Goal: Task Accomplishment & Management: Complete application form

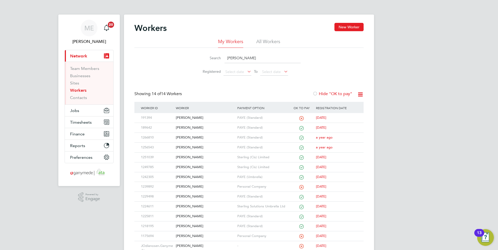
drag, startPoint x: 238, startPoint y: 59, endPoint x: 216, endPoint y: 59, distance: 21.6
click at [216, 59] on div "Search joe" at bounding box center [248, 58] width 103 height 10
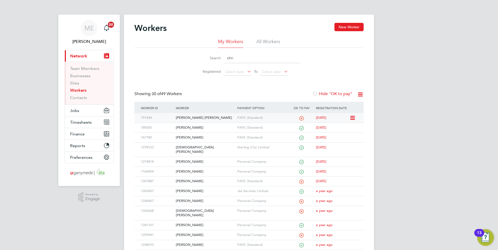
type input "chri"
click at [207, 116] on div "[PERSON_NAME] [PERSON_NAME]" at bounding box center [204, 118] width 61 height 10
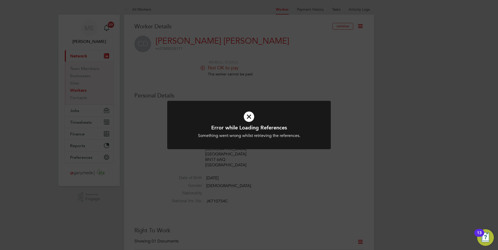
click at [248, 118] on icon at bounding box center [248, 117] width 135 height 20
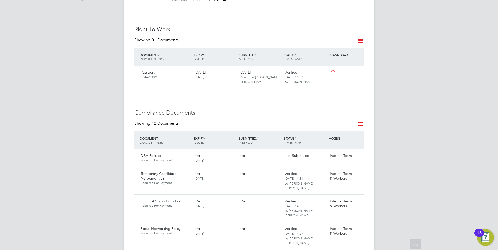
scroll to position [208, 0]
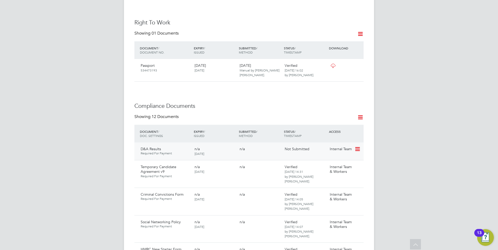
click at [354, 145] on div "Internal Team" at bounding box center [340, 149] width 27 height 9
click at [355, 146] on icon at bounding box center [356, 149] width 5 height 6
click at [338, 162] on li "Submit Document" at bounding box center [341, 163] width 36 height 7
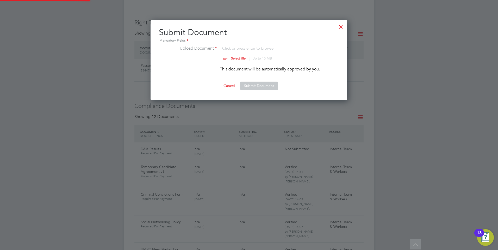
scroll to position [81, 197]
click at [230, 59] on input "file" at bounding box center [243, 53] width 82 height 16
click at [336, 26] on div "Submit Document Mandatory Fields Upload Document Click or press enter to browse…" at bounding box center [248, 60] width 196 height 81
click at [342, 26] on div at bounding box center [340, 25] width 9 height 9
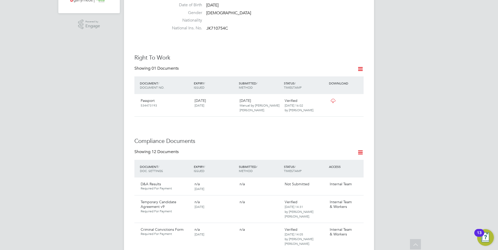
scroll to position [182, 0]
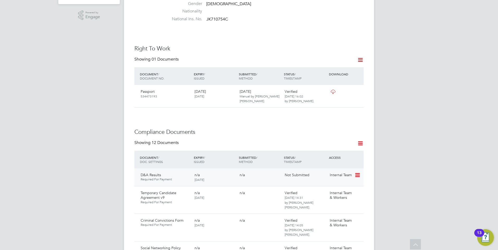
click at [358, 172] on icon at bounding box center [356, 175] width 5 height 6
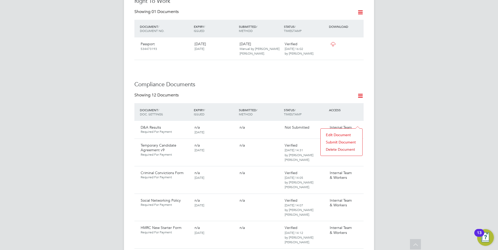
scroll to position [234, 0]
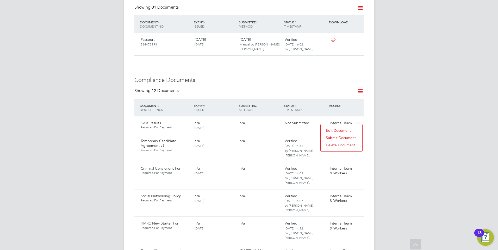
click at [336, 137] on li "Submit Document" at bounding box center [341, 137] width 36 height 7
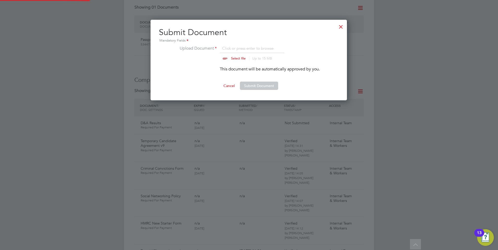
scroll to position [81, 197]
click at [233, 58] on input "file" at bounding box center [243, 53] width 82 height 16
type input "C:\fakepath\6d95338f-af0a-417f-9ff2-f1411afc1db6_V1.pdf"
click at [261, 84] on button "Submit Document" at bounding box center [259, 86] width 38 height 8
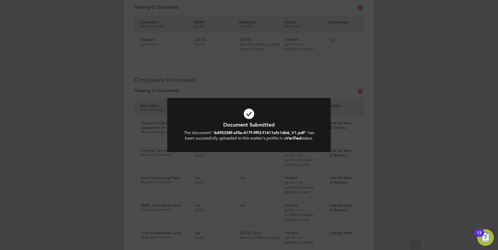
click at [127, 104] on div "Document Submitted The document " 6d95338f-af0a-417f-9ff2-f1411afc1db6_V1.pdf "…" at bounding box center [249, 125] width 498 height 250
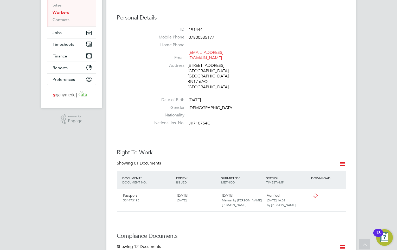
scroll to position [0, 0]
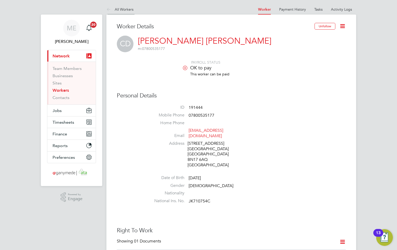
click at [109, 9] on icon at bounding box center [109, 10] width 7 height 7
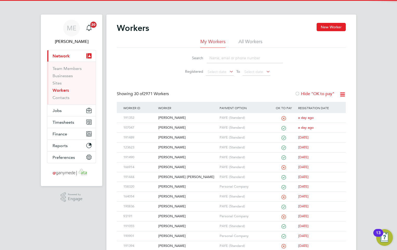
click at [233, 56] on input at bounding box center [245, 58] width 76 height 10
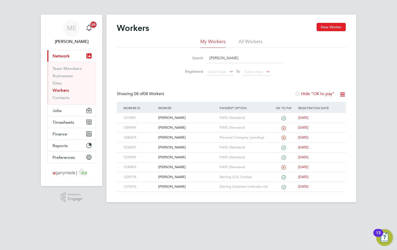
type input "aaron fl"
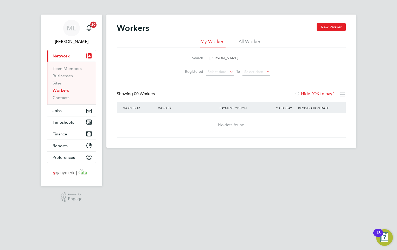
drag, startPoint x: 229, startPoint y: 57, endPoint x: 178, endPoint y: 53, distance: 51.4
click at [178, 53] on li "Search aaron fl" at bounding box center [231, 58] width 116 height 15
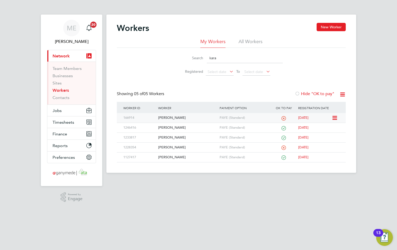
type input "kara"
click at [199, 115] on div "[PERSON_NAME]" at bounding box center [187, 118] width 61 height 10
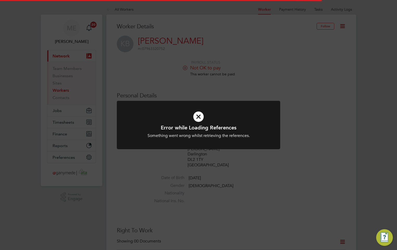
scroll to position [52, 0]
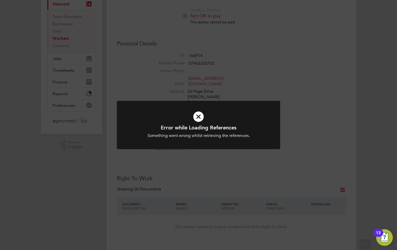
click at [196, 118] on icon at bounding box center [198, 117] width 135 height 20
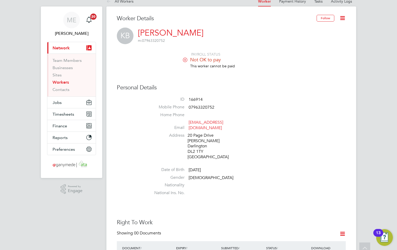
scroll to position [0, 0]
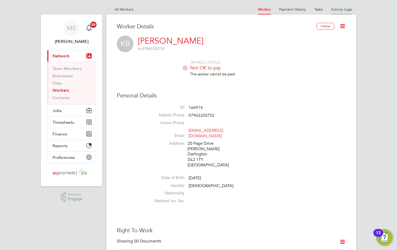
click at [332, 10] on link "Activity Logs" at bounding box center [341, 9] width 21 height 5
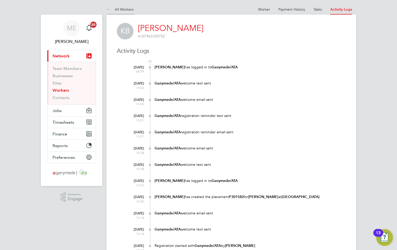
click at [107, 9] on icon at bounding box center [109, 10] width 7 height 7
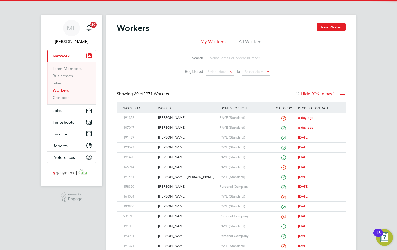
click at [215, 57] on input at bounding box center [245, 58] width 76 height 10
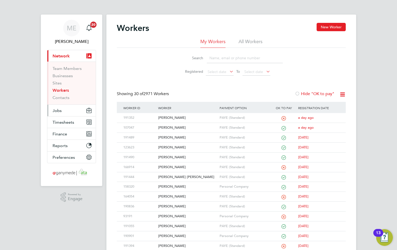
click at [63, 110] on button "Jobs" at bounding box center [71, 110] width 48 height 11
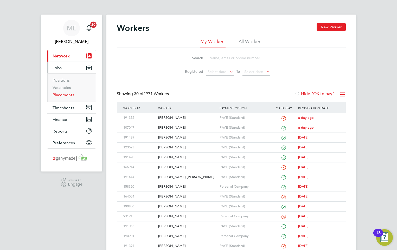
click at [64, 94] on link "Placements" at bounding box center [64, 94] width 22 height 5
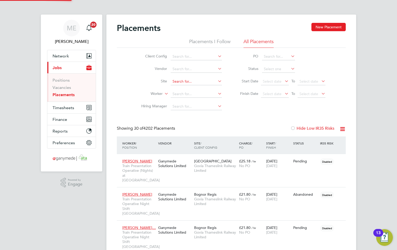
click at [180, 82] on input at bounding box center [196, 81] width 51 height 7
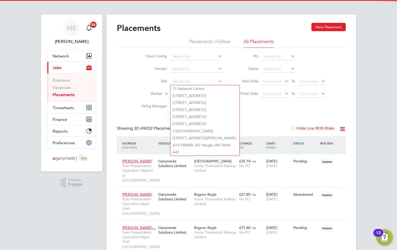
click at [152, 91] on li "Worker" at bounding box center [180, 94] width 98 height 12
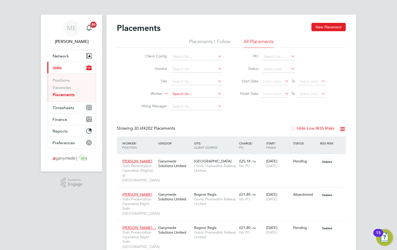
click at [180, 96] on input at bounding box center [196, 94] width 51 height 7
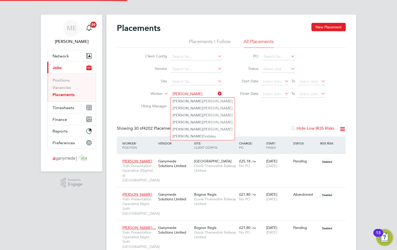
click at [190, 128] on li "[PERSON_NAME]" at bounding box center [203, 129] width 64 height 7
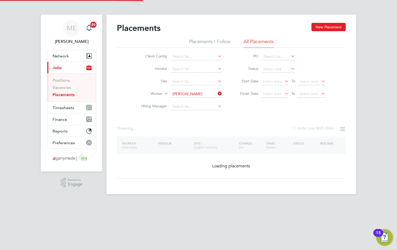
type input "[PERSON_NAME]"
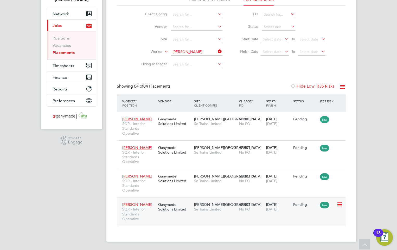
click at [167, 216] on div "Nigel Webb SQR - Interior Standards Operative Ganymede Solutions Limited Slade …" at bounding box center [231, 212] width 229 height 29
click at [136, 203] on span "Nigel Webb" at bounding box center [137, 205] width 30 height 5
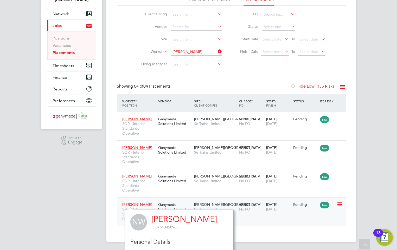
click at [262, 216] on div "Nigel Webb SQR - Interior Standards Operative Ganymede Solutions Limited Slade …" at bounding box center [231, 212] width 229 height 29
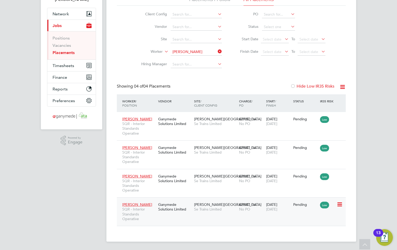
click at [216, 215] on div "Nigel Webb SQR - Interior Standards Operative Ganymede Solutions Limited Slade …" at bounding box center [231, 212] width 229 height 29
click at [182, 220] on div "Nigel Webb SQR - Interior Standards Operative Ganymede Solutions Limited Slade …" at bounding box center [231, 212] width 229 height 29
click at [131, 203] on span "Nigel Webb" at bounding box center [137, 205] width 30 height 5
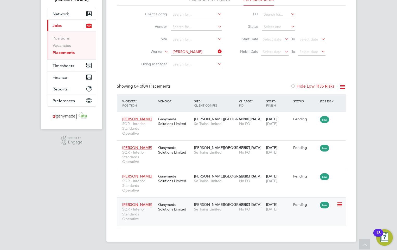
click at [131, 203] on span "Nigel Webb" at bounding box center [137, 205] width 30 height 5
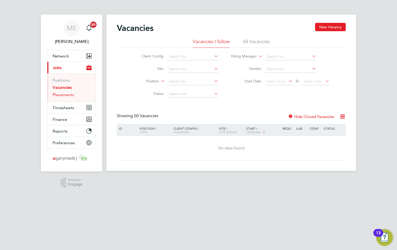
click at [62, 93] on link "Placements" at bounding box center [64, 94] width 22 height 5
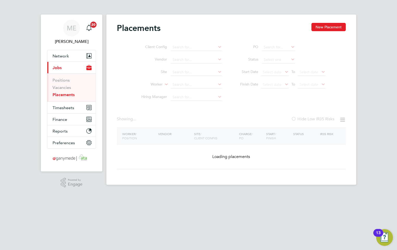
click at [177, 85] on ul "Client Config Vendor Site Worker Hiring Manager" at bounding box center [180, 72] width 98 height 62
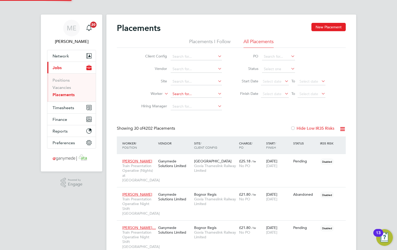
click at [187, 94] on input at bounding box center [196, 94] width 51 height 7
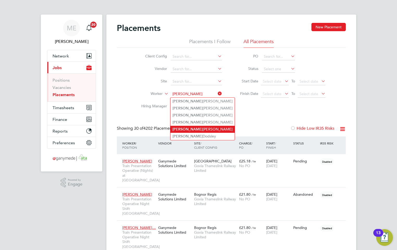
click at [185, 128] on li "[PERSON_NAME]" at bounding box center [203, 129] width 64 height 7
type input "[PERSON_NAME]"
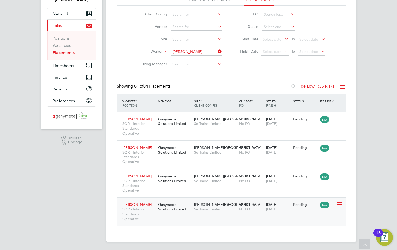
click at [145, 215] on span "SQR - Interior Standards Operative" at bounding box center [138, 214] width 33 height 14
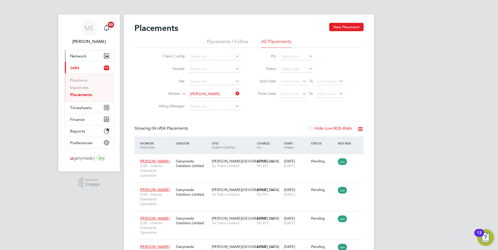
drag, startPoint x: 74, startPoint y: 57, endPoint x: 85, endPoint y: 58, distance: 10.4
click at [74, 57] on span "Network" at bounding box center [78, 56] width 16 height 5
click at [77, 58] on span "Network" at bounding box center [78, 56] width 16 height 5
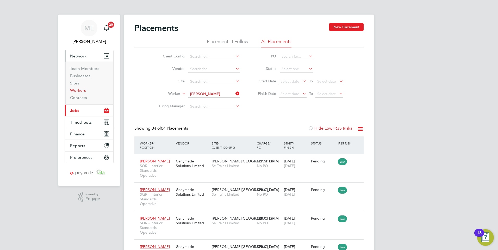
click at [76, 90] on link "Workers" at bounding box center [78, 90] width 16 height 5
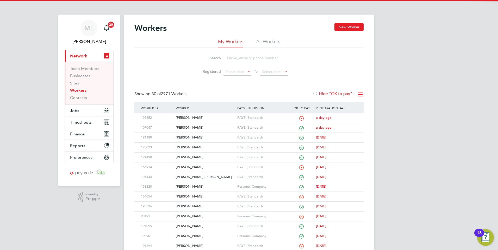
click at [238, 59] on input at bounding box center [262, 58] width 76 height 10
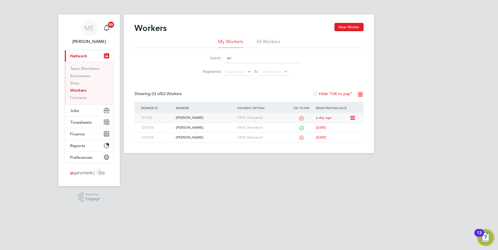
type input "arr"
click at [198, 119] on div "[PERSON_NAME]" at bounding box center [204, 118] width 61 height 10
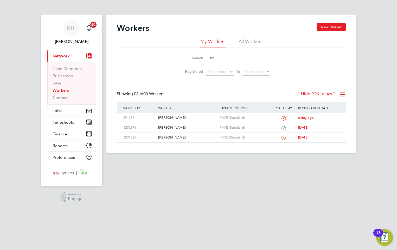
drag, startPoint x: 225, startPoint y: 59, endPoint x: 200, endPoint y: 59, distance: 25.0
click at [200, 59] on div "Search arr" at bounding box center [231, 58] width 103 height 10
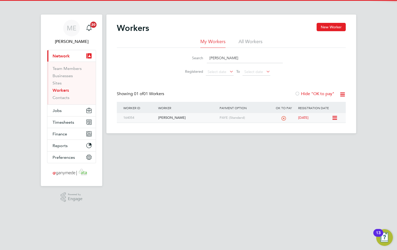
type input "wendy"
click at [190, 119] on div "[PERSON_NAME]" at bounding box center [187, 118] width 61 height 10
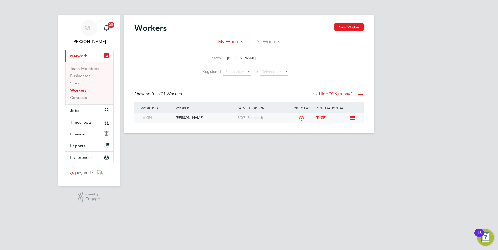
click at [211, 114] on div "[PERSON_NAME]" at bounding box center [204, 118] width 61 height 10
drag, startPoint x: 244, startPoint y: 59, endPoint x: 185, endPoint y: 61, distance: 58.6
click at [185, 61] on div "Search wendy Registered Select date To Select date" at bounding box center [248, 63] width 229 height 30
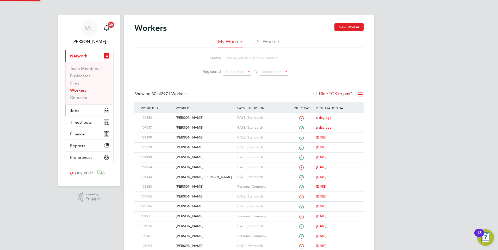
click at [73, 111] on span "Jobs" at bounding box center [74, 110] width 9 height 5
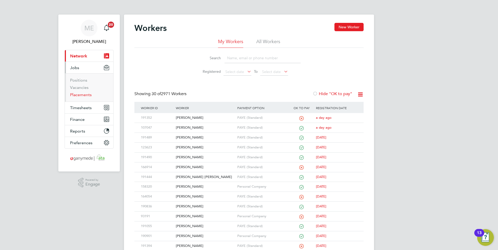
click at [80, 95] on link "Placements" at bounding box center [81, 94] width 22 height 5
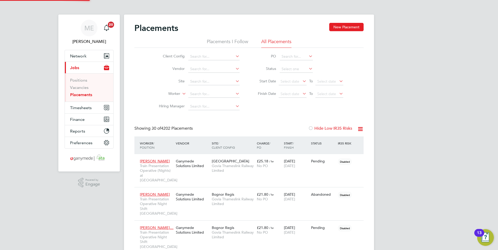
scroll to position [29, 36]
click at [196, 95] on input at bounding box center [213, 94] width 51 height 7
click at [196, 99] on b "n" at bounding box center [196, 101] width 2 height 4
type input "Henry Uchechukwu Nweze"
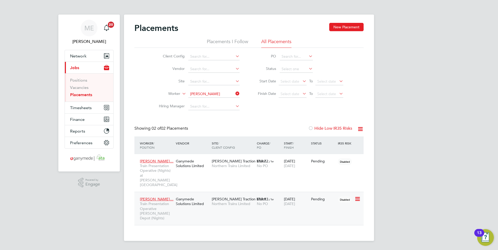
click at [181, 199] on div "Ganymede Solutions Limited" at bounding box center [192, 201] width 36 height 15
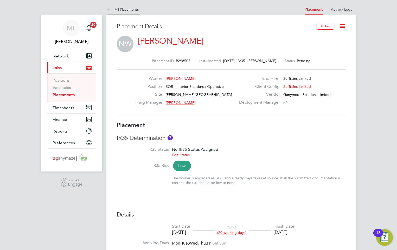
click at [106, 9] on icon at bounding box center [109, 10] width 7 height 7
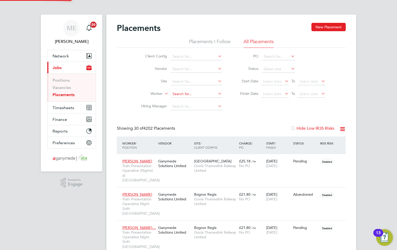
scroll to position [29, 36]
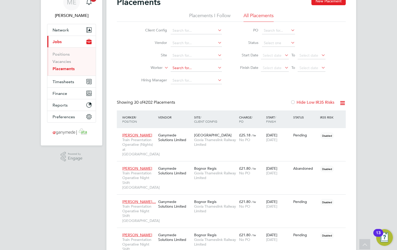
click at [185, 65] on input at bounding box center [196, 68] width 51 height 7
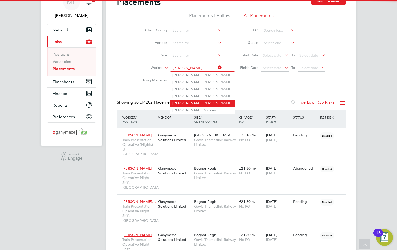
click at [184, 102] on li "[PERSON_NAME]" at bounding box center [203, 103] width 64 height 7
type input "[PERSON_NAME]"
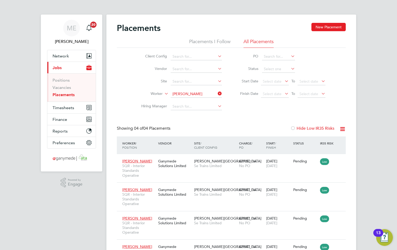
click at [217, 92] on icon at bounding box center [217, 93] width 0 height 7
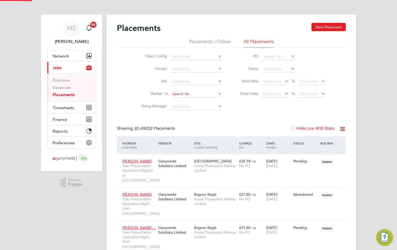
click at [190, 93] on input at bounding box center [196, 94] width 51 height 7
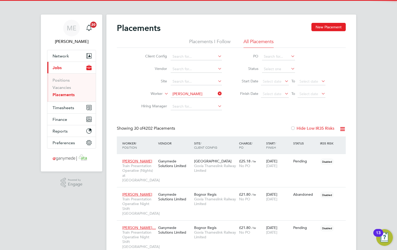
click at [204, 101] on b "Cre" at bounding box center [207, 101] width 6 height 4
type input "John Creasey"
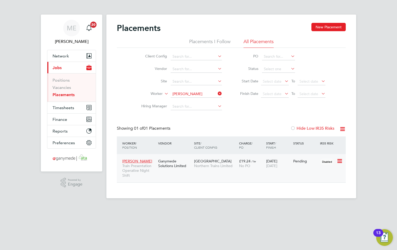
click at [159, 179] on div "John Creasey Train Presentation Operative Night Shift Ganymede Solutions Limite…" at bounding box center [231, 168] width 229 height 28
click at [135, 160] on span "John Creasey" at bounding box center [137, 161] width 30 height 5
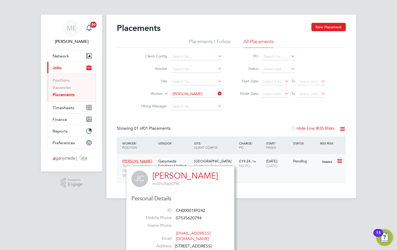
click at [261, 173] on div "John Creasey Train Presentation Operative Night Shift Ganymede Solutions Limite…" at bounding box center [231, 168] width 229 height 28
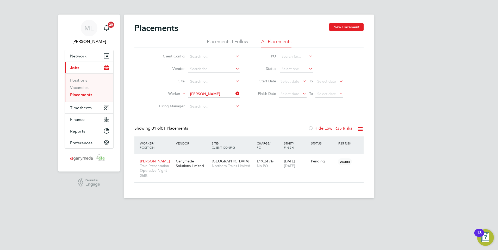
click at [234, 92] on icon at bounding box center [234, 93] width 0 height 7
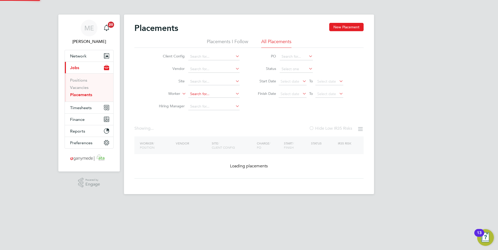
click at [217, 92] on input at bounding box center [213, 94] width 51 height 7
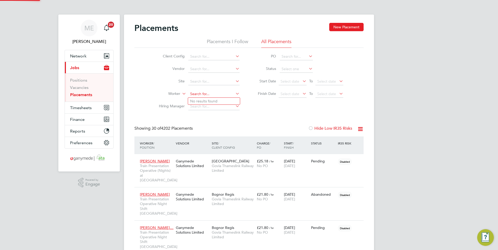
scroll to position [29, 36]
click at [200, 107] on b "Christine" at bounding box center [205, 108] width 30 height 4
type input "[PERSON_NAME] [PERSON_NAME]"
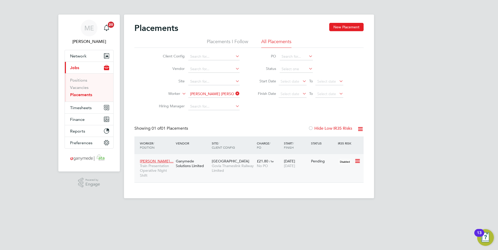
click at [195, 174] on div "Christine Delaney… Train Presentation Operative Night Shift Ganymede Solutions …" at bounding box center [248, 168] width 229 height 28
click at [180, 169] on div "Ganymede Solutions Limited" at bounding box center [192, 163] width 36 height 15
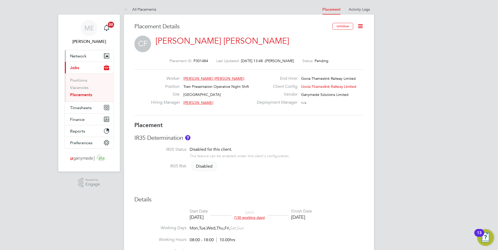
click at [80, 54] on span "Network" at bounding box center [78, 56] width 16 height 5
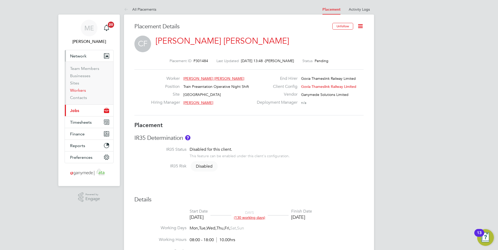
click at [77, 91] on link "Workers" at bounding box center [78, 90] width 16 height 5
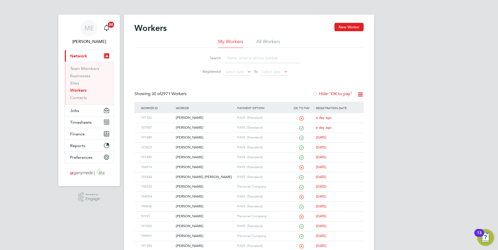
click at [228, 58] on input at bounding box center [262, 58] width 76 height 10
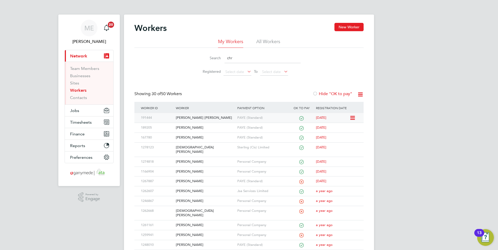
type input "chr"
click at [213, 117] on div "[PERSON_NAME] [PERSON_NAME]" at bounding box center [204, 118] width 61 height 10
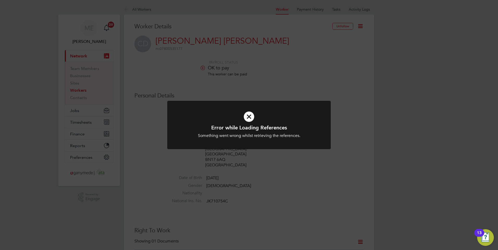
click at [249, 113] on icon at bounding box center [248, 117] width 135 height 20
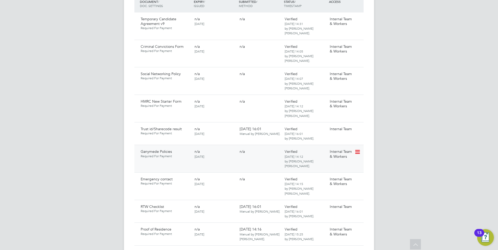
scroll to position [364, 0]
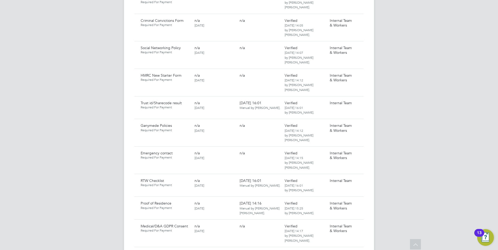
click at [365, 121] on div "Worker Details Unfollow CD Christine Delaney Felix m: 07800535177 PAYROLL STATU…" at bounding box center [249, 124] width 250 height 949
drag, startPoint x: 357, startPoint y: 124, endPoint x: 354, endPoint y: 123, distance: 3.4
click at [357, 151] on icon at bounding box center [356, 154] width 5 height 6
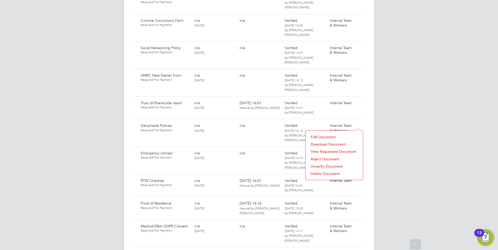
click at [327, 143] on li "Download Document" at bounding box center [334, 144] width 52 height 7
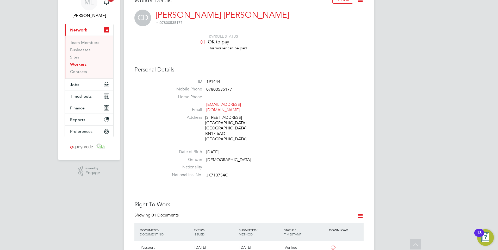
scroll to position [0, 0]
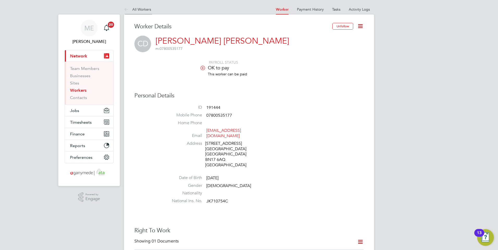
click at [125, 9] on icon at bounding box center [127, 10] width 7 height 7
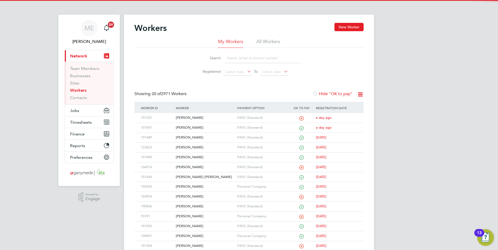
click at [239, 57] on input at bounding box center [262, 58] width 76 height 10
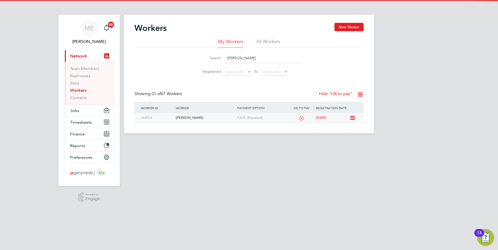
type input "wendy"
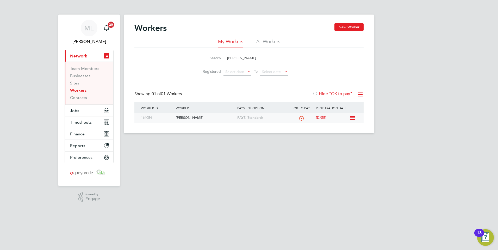
click at [200, 117] on div "[PERSON_NAME]" at bounding box center [204, 118] width 61 height 10
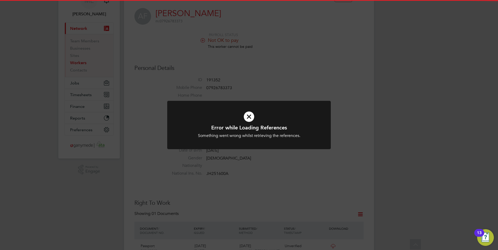
click at [248, 121] on icon at bounding box center [248, 117] width 135 height 20
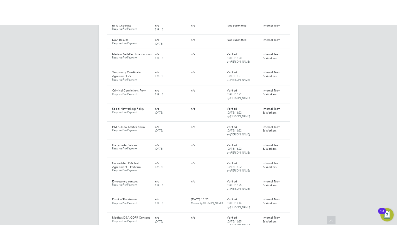
scroll to position [366, 0]
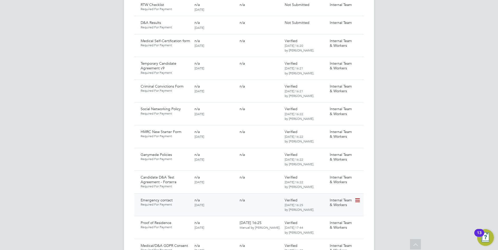
click at [359, 198] on icon at bounding box center [356, 201] width 5 height 6
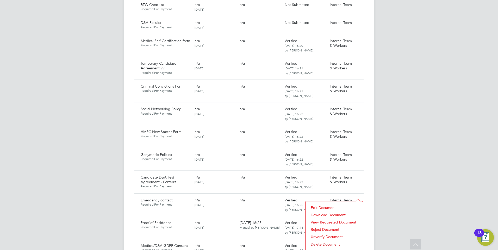
click at [329, 215] on li "Download Document" at bounding box center [334, 215] width 52 height 7
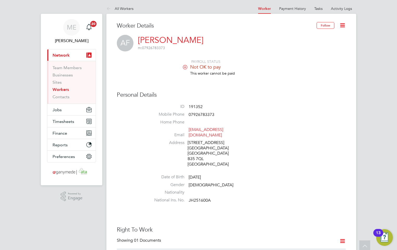
scroll to position [0, 0]
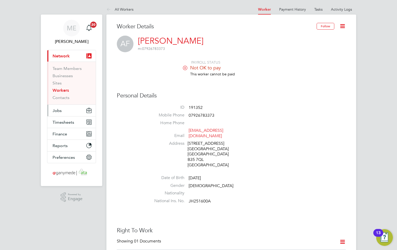
click at [65, 109] on button "Jobs" at bounding box center [71, 110] width 48 height 11
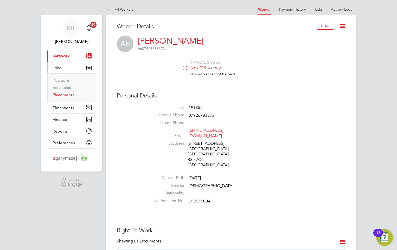
drag, startPoint x: 61, startPoint y: 95, endPoint x: 54, endPoint y: 97, distance: 7.8
click at [61, 95] on link "Placements" at bounding box center [64, 94] width 22 height 5
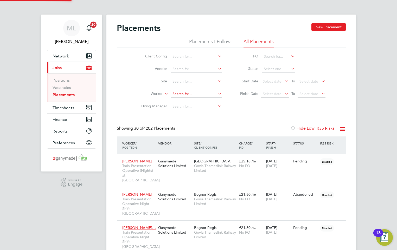
click at [177, 94] on input at bounding box center [196, 94] width 51 height 7
click at [183, 100] on li "Arron Flowers" at bounding box center [203, 101] width 64 height 7
type input "[PERSON_NAME]"
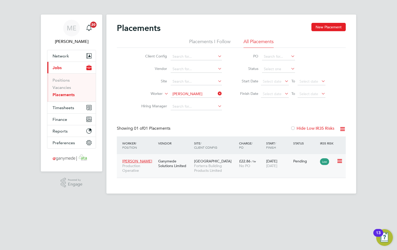
click at [172, 169] on div "Ganymede Solutions Limited" at bounding box center [175, 163] width 36 height 15
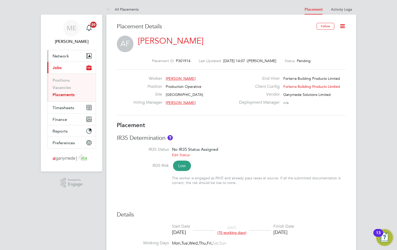
drag, startPoint x: 61, startPoint y: 54, endPoint x: 64, endPoint y: 65, distance: 11.7
click at [61, 54] on span "Network" at bounding box center [61, 56] width 16 height 5
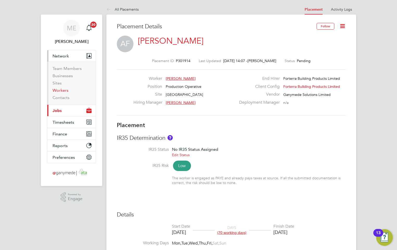
click at [61, 91] on link "Workers" at bounding box center [61, 90] width 16 height 5
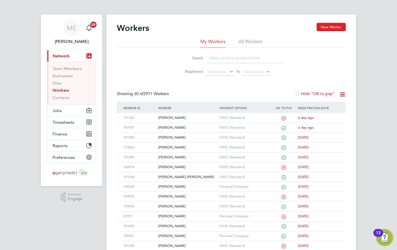
click at [219, 54] on input at bounding box center [245, 58] width 76 height 10
click at [193, 118] on div "[PERSON_NAME]" at bounding box center [187, 118] width 61 height 10
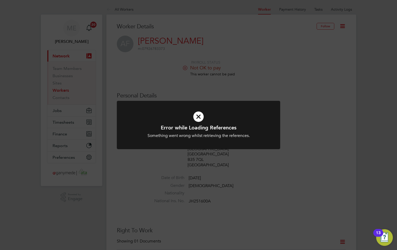
click at [221, 78] on div "Error while Loading References Something went wrong whilst retrieving the refer…" at bounding box center [198, 125] width 397 height 250
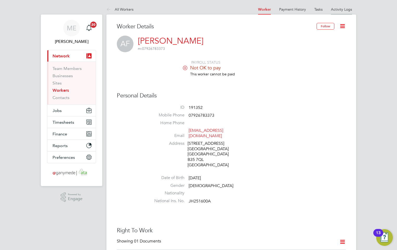
click at [336, 9] on link "Activity Logs" at bounding box center [341, 9] width 21 height 5
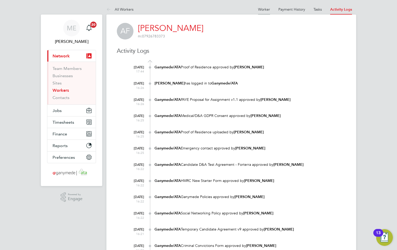
click at [263, 10] on link "Worker" at bounding box center [264, 9] width 12 height 5
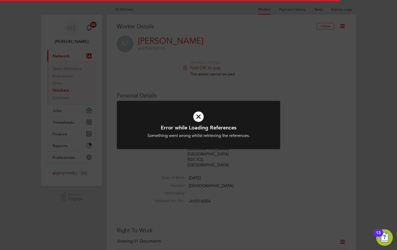
click at [216, 106] on div at bounding box center [198, 125] width 163 height 49
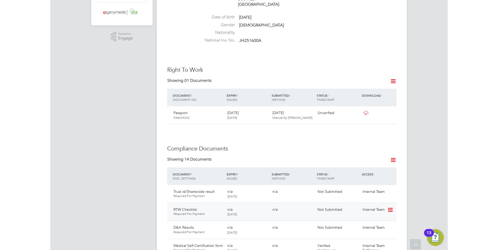
scroll to position [130, 0]
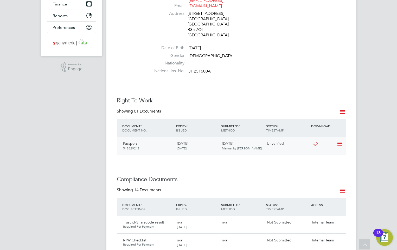
click at [314, 142] on icon at bounding box center [315, 144] width 7 height 4
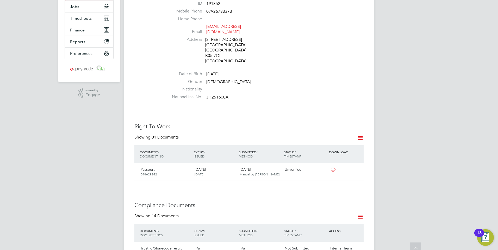
scroll to position [0, 0]
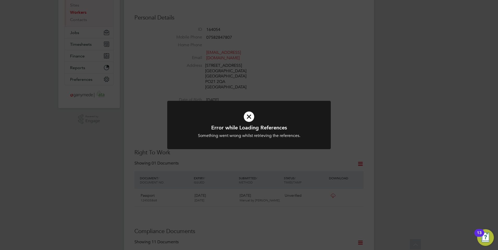
click at [236, 118] on icon at bounding box center [248, 117] width 135 height 20
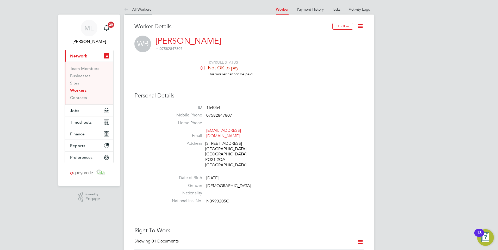
click at [125, 9] on icon at bounding box center [127, 10] width 7 height 7
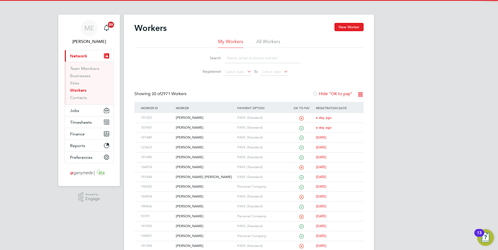
click at [236, 55] on input at bounding box center [262, 58] width 76 height 10
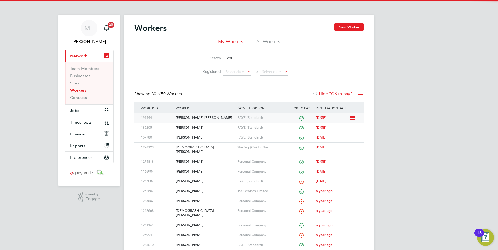
type input "chr"
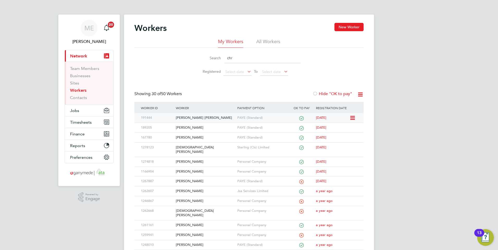
click at [220, 116] on div "[PERSON_NAME] [PERSON_NAME]" at bounding box center [204, 118] width 61 height 10
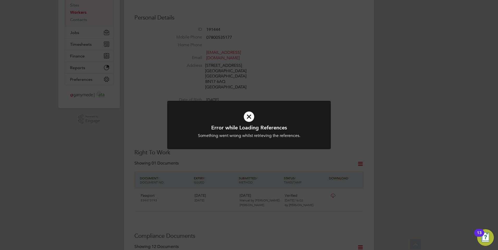
click at [254, 118] on icon at bounding box center [248, 117] width 135 height 20
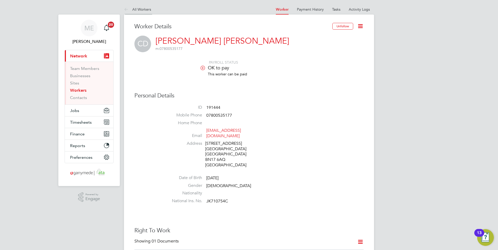
click at [127, 10] on icon at bounding box center [127, 10] width 7 height 7
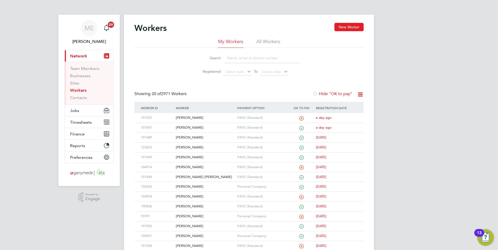
click at [229, 60] on input at bounding box center [262, 58] width 76 height 10
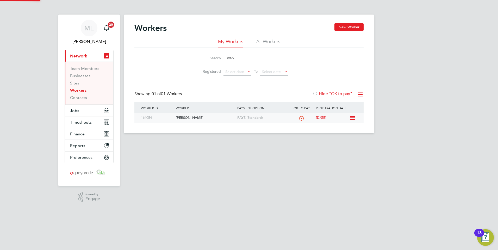
type input "wen"
click at [206, 118] on div "[PERSON_NAME]" at bounding box center [204, 118] width 61 height 10
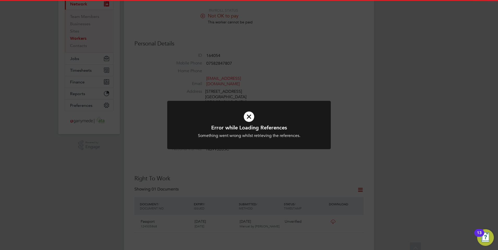
click at [243, 111] on icon at bounding box center [248, 117] width 135 height 20
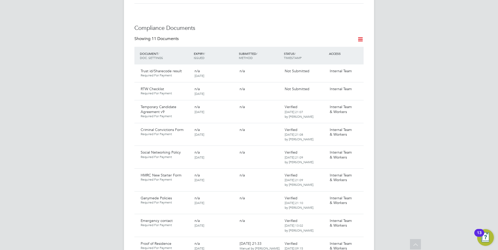
scroll to position [260, 0]
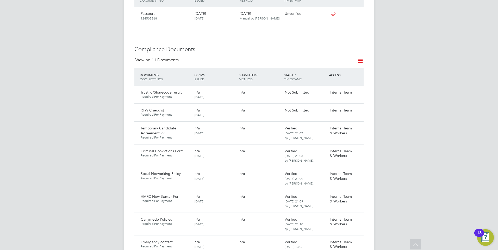
click at [361, 60] on icon at bounding box center [360, 61] width 7 height 7
click at [337, 71] on li "Document Settings" at bounding box center [343, 73] width 38 height 7
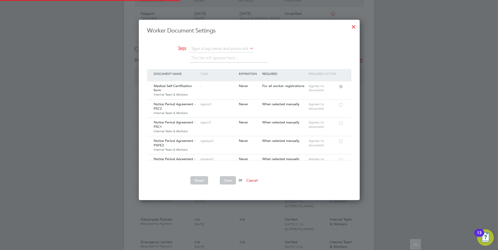
scroll to position [181, 247]
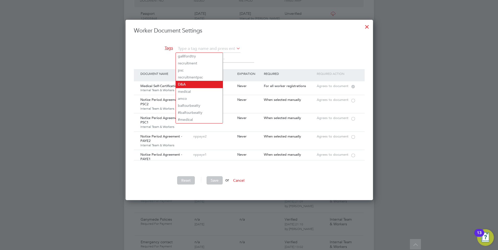
click at [181, 84] on li "D&A" at bounding box center [199, 84] width 47 height 7
type input "D&A"
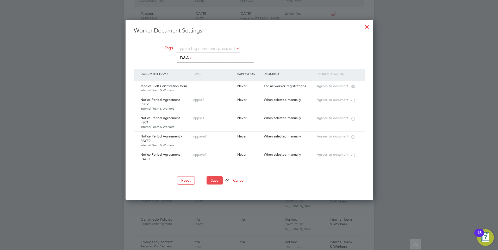
click at [215, 179] on button "Save" at bounding box center [214, 181] width 16 height 8
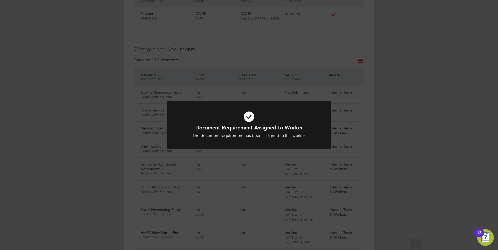
click at [231, 135] on div "The document requirement has been assigned to this worker." at bounding box center [248, 135] width 135 height 5
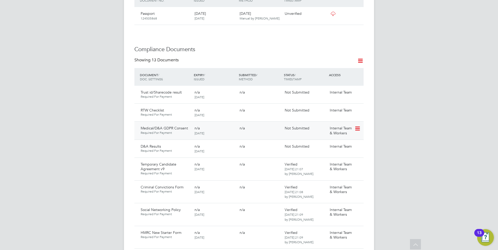
click at [359, 128] on icon at bounding box center [356, 129] width 5 height 6
click at [323, 154] on li "Request Document" at bounding box center [334, 155] width 52 height 7
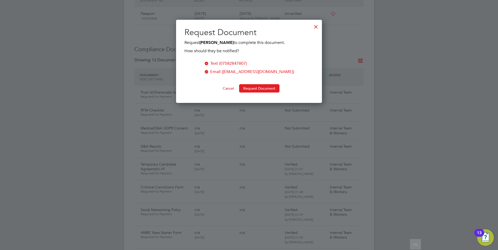
scroll to position [84, 146]
click at [249, 89] on button "Request Document" at bounding box center [259, 88] width 40 height 8
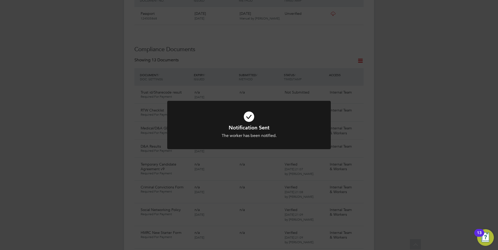
click at [245, 115] on icon at bounding box center [248, 117] width 135 height 20
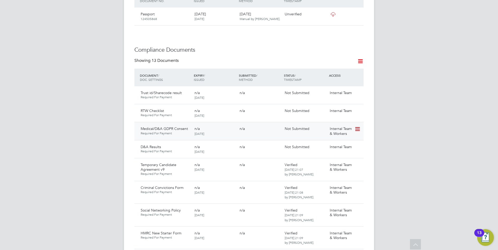
scroll to position [182, 0]
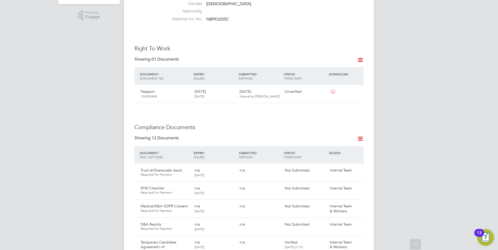
click at [357, 136] on icon at bounding box center [360, 139] width 7 height 7
click at [341, 150] on li "Document Settings" at bounding box center [343, 151] width 38 height 7
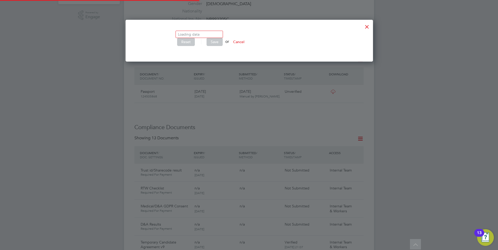
scroll to position [181, 247]
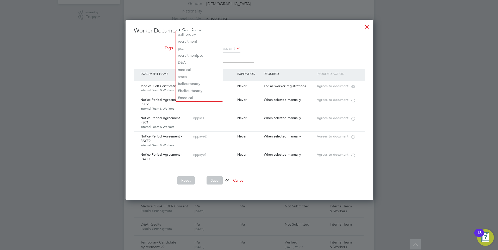
click at [148, 67] on li "Tags The list will appear here..." at bounding box center [249, 57] width 231 height 24
click at [191, 48] on input "text" at bounding box center [208, 49] width 64 height 8
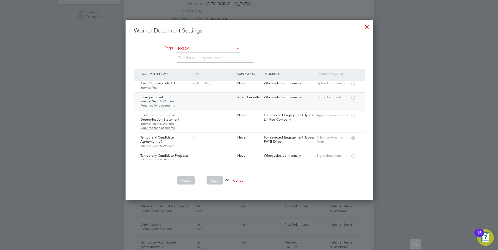
scroll to position [104, 0]
type input "PROP"
click at [242, 180] on button "Cancel" at bounding box center [239, 181] width 20 height 8
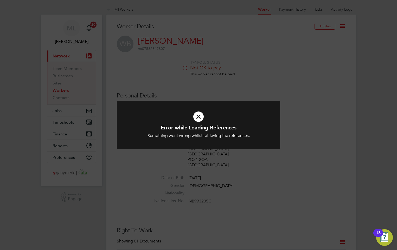
click at [212, 117] on icon at bounding box center [198, 117] width 135 height 20
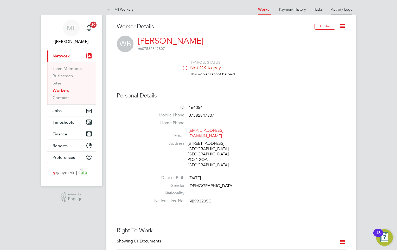
click at [336, 8] on link "Activity Logs" at bounding box center [341, 9] width 21 height 5
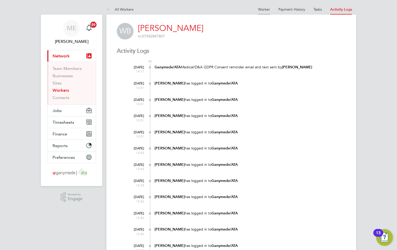
click at [261, 8] on link "Worker" at bounding box center [264, 9] width 12 height 5
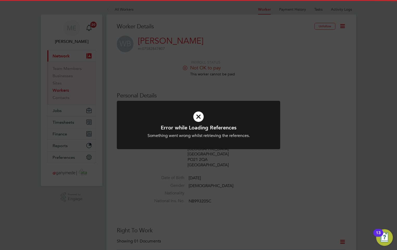
click at [201, 131] on div "Error while Loading References Something went wrong whilst retrieving the refer…" at bounding box center [198, 131] width 135 height 14
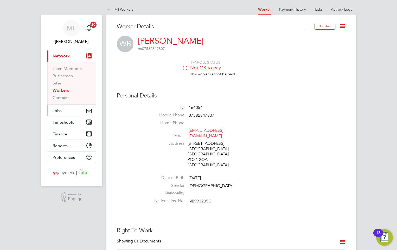
click at [65, 110] on button "Jobs" at bounding box center [71, 110] width 48 height 11
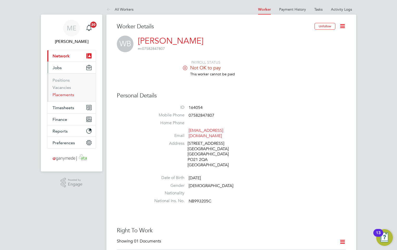
click at [63, 93] on link "Placements" at bounding box center [64, 94] width 22 height 5
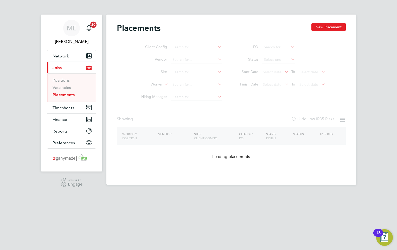
click at [184, 76] on input at bounding box center [196, 72] width 51 height 7
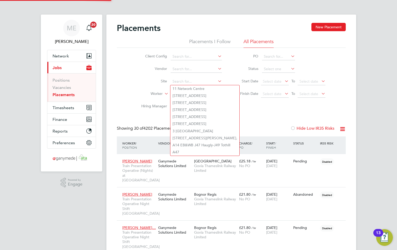
drag, startPoint x: 143, startPoint y: 91, endPoint x: 142, endPoint y: 87, distance: 4.1
click at [143, 89] on li "Worker" at bounding box center [180, 94] width 98 height 12
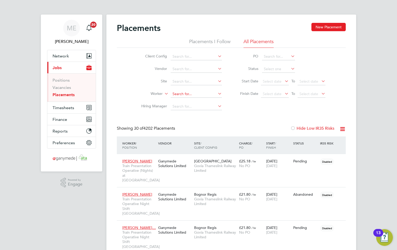
click at [177, 92] on input at bounding box center [196, 94] width 51 height 7
click at [187, 121] on li "[PERSON_NAME]" at bounding box center [197, 122] width 52 height 7
type input "[PERSON_NAME]"
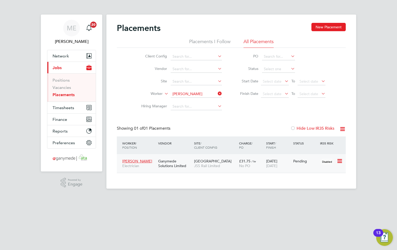
click at [185, 160] on div "Ganymede Solutions Limited" at bounding box center [175, 163] width 36 height 15
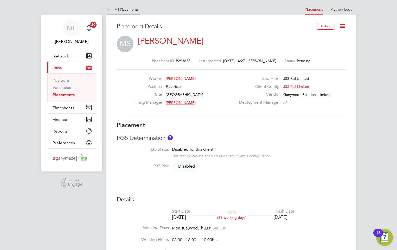
click at [108, 10] on icon at bounding box center [109, 10] width 7 height 7
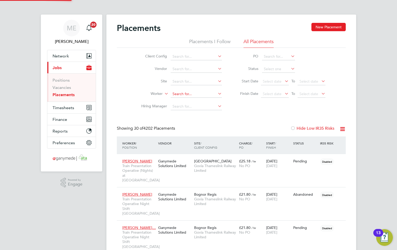
scroll to position [29, 36]
click at [184, 92] on input at bounding box center [196, 94] width 51 height 7
click at [187, 100] on li "Vich al Sawant" at bounding box center [197, 101] width 52 height 7
type input "Vichal Sawant"
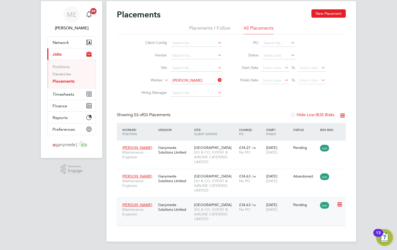
click at [163, 214] on div "Ganymede Solutions Limited" at bounding box center [175, 207] width 36 height 15
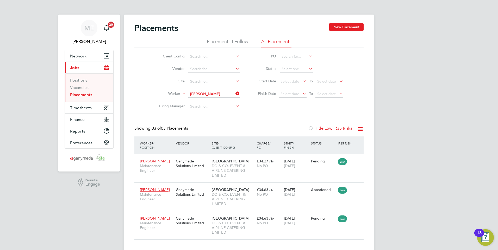
click at [234, 92] on icon at bounding box center [234, 93] width 0 height 7
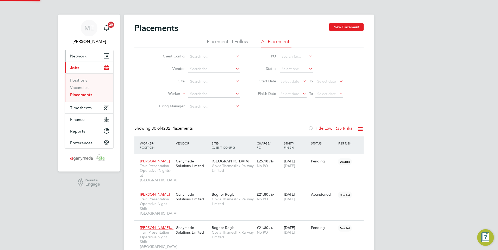
scroll to position [29, 36]
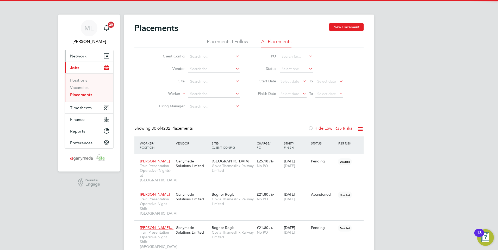
click at [81, 53] on button "Network" at bounding box center [89, 55] width 48 height 11
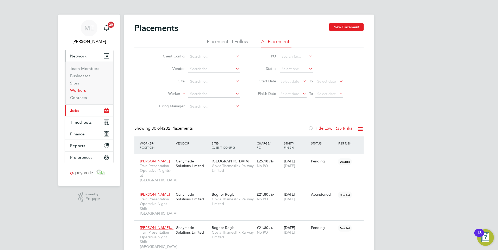
click at [80, 92] on link "Workers" at bounding box center [78, 90] width 16 height 5
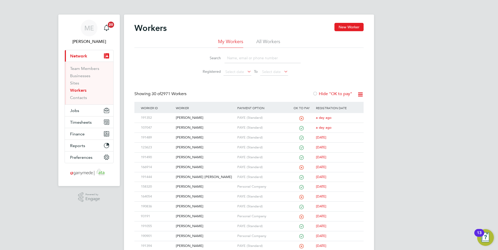
click at [241, 59] on input at bounding box center [262, 58] width 76 height 10
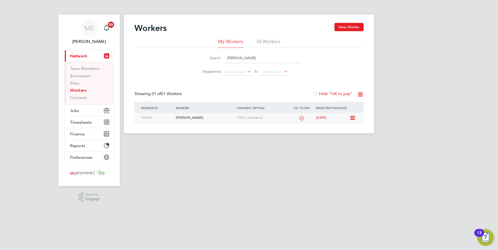
type input "wendy"
click at [201, 117] on div "[PERSON_NAME]" at bounding box center [204, 118] width 61 height 10
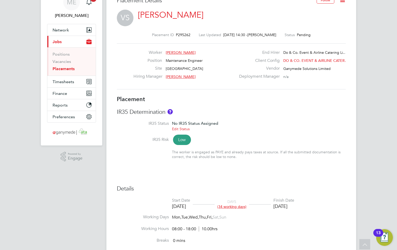
scroll to position [9, 0]
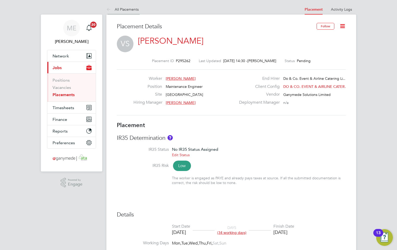
click at [109, 8] on icon at bounding box center [109, 10] width 7 height 7
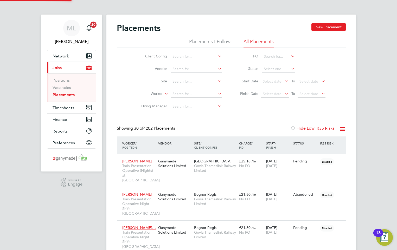
scroll to position [29, 36]
click at [197, 96] on input at bounding box center [196, 94] width 51 height 7
click at [180, 98] on li "He n ry Uchechukwu Nweze" at bounding box center [197, 101] width 52 height 7
type input "Henry Uchechukwu Nweze"
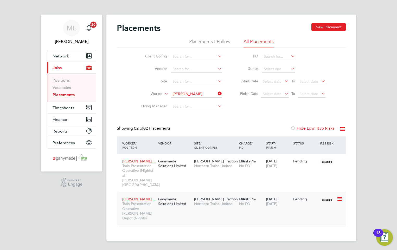
click at [187, 201] on div "Henry Uchechuk… Train Presentation Operative Heaton Depot (Nights) Ganymede Sol…" at bounding box center [231, 208] width 229 height 33
click at [164, 200] on div "Ganymede Solutions Limited" at bounding box center [175, 201] width 36 height 15
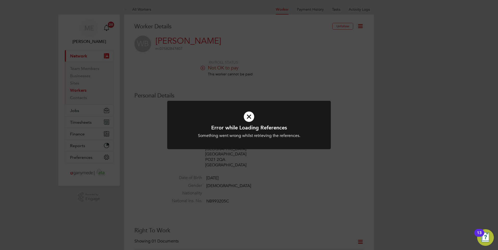
click at [251, 118] on icon at bounding box center [248, 117] width 135 height 20
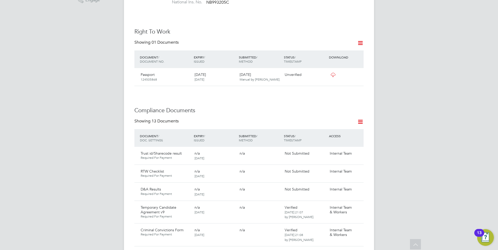
scroll to position [208, 0]
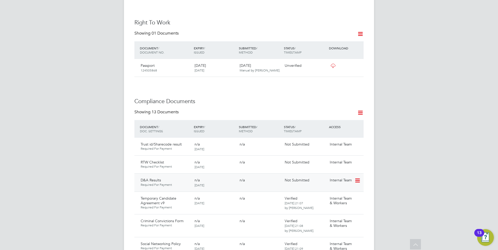
click at [356, 178] on icon at bounding box center [356, 181] width 5 height 6
click at [357, 179] on icon at bounding box center [356, 181] width 5 height 6
click at [332, 198] on li "Submit Document" at bounding box center [341, 200] width 36 height 7
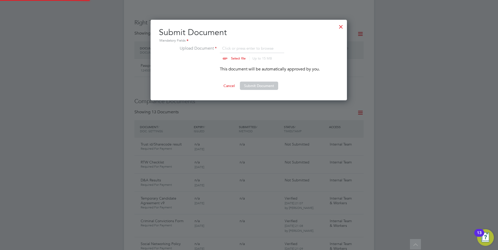
scroll to position [81, 197]
click at [231, 58] on input "file" at bounding box center [243, 53] width 82 height 16
type input "C:\fakepath\2a1f1313-0277-44b8-93f1-d2ca5c7b67c5_V1.pdf"
click at [250, 84] on button "Submit Document" at bounding box center [259, 86] width 38 height 8
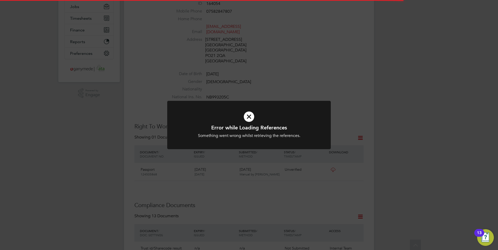
click at [235, 114] on icon at bounding box center [248, 117] width 135 height 20
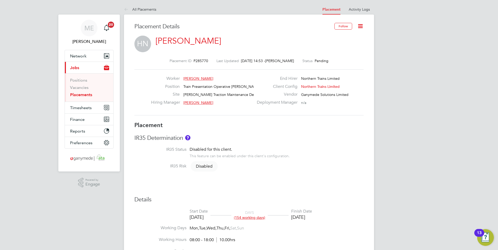
click at [358, 23] on icon at bounding box center [360, 26] width 7 height 7
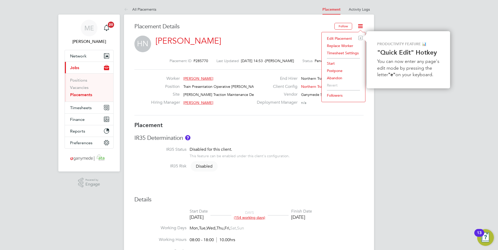
click at [333, 35] on li "Edit Placement e" at bounding box center [343, 38] width 38 height 7
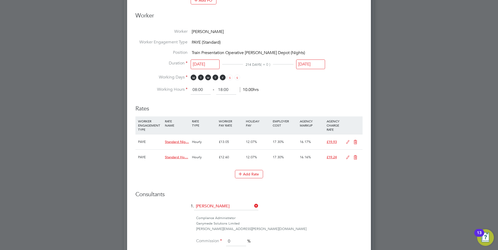
scroll to position [260, 0]
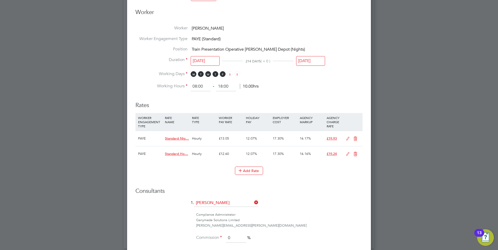
click at [306, 61] on input "[DATE]" at bounding box center [310, 61] width 29 height 10
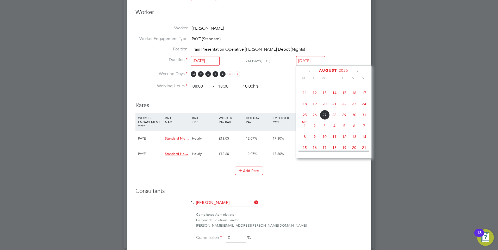
scroll to position [61, 0]
click at [352, 115] on span "23" at bounding box center [354, 117] width 10 height 10
type input "[DATE]"
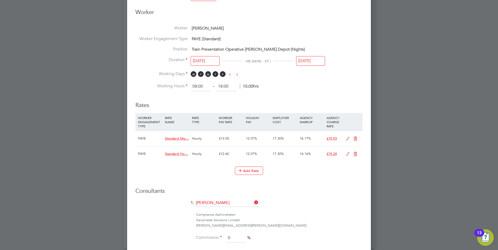
scroll to position [373, 0]
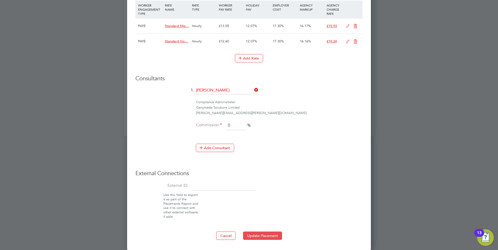
click at [243, 234] on button "Update Placement" at bounding box center [262, 236] width 39 height 8
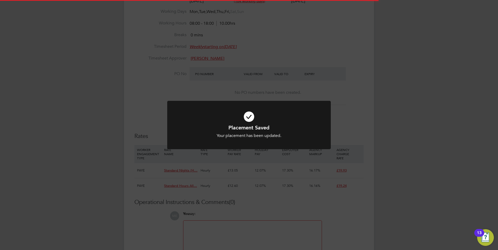
scroll to position [3, 3]
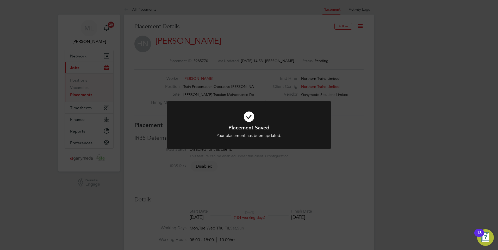
click at [164, 190] on div "Placement Saved Your placement has been updated. Cancel Okay" at bounding box center [249, 125] width 498 height 250
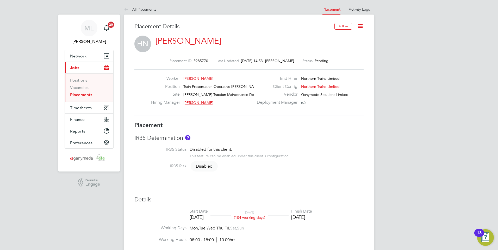
click at [124, 9] on icon at bounding box center [127, 10] width 7 height 7
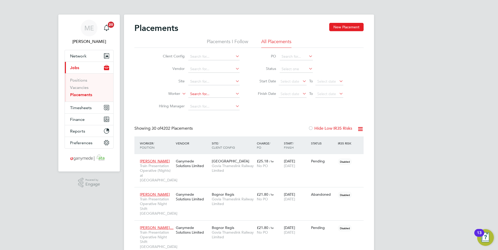
click at [200, 93] on input at bounding box center [213, 94] width 51 height 7
click at [198, 101] on b "[PERSON_NAME]" at bounding box center [205, 101] width 30 height 4
type input "[PERSON_NAME]"
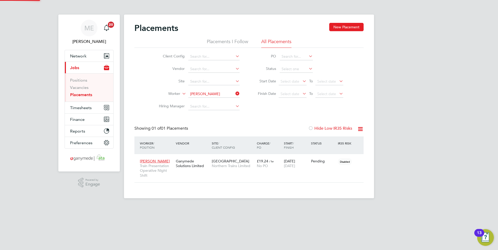
scroll to position [15, 45]
click at [194, 168] on div "Ganymede Solutions Limited" at bounding box center [192, 163] width 36 height 15
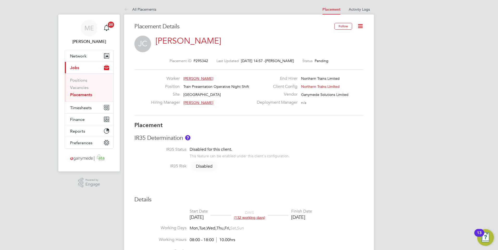
click at [361, 25] on icon at bounding box center [360, 26] width 7 height 7
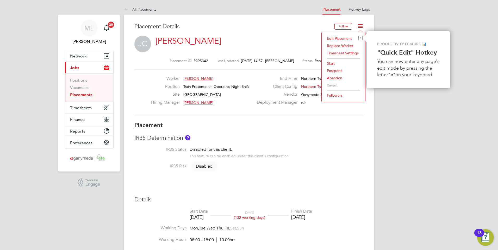
click at [335, 36] on li "Edit Placement e" at bounding box center [343, 38] width 38 height 7
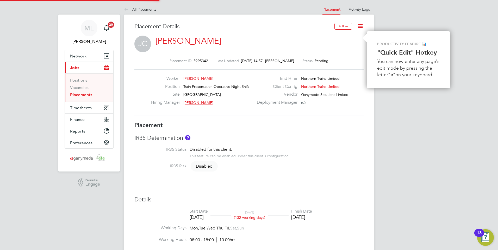
type input "Amber Holmes"
type input "07 Jul 2025"
type input "06 Jan 2026"
type input "08:00"
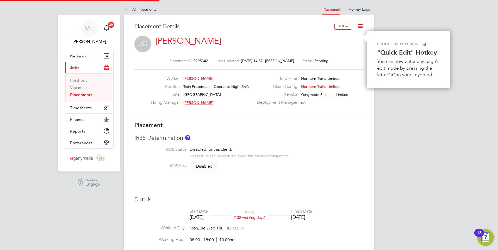
type input "18:00"
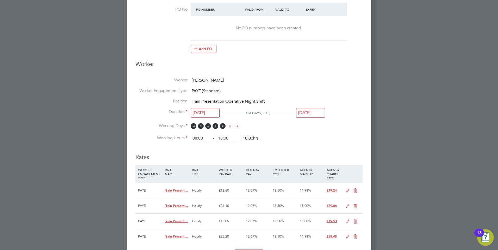
click at [314, 111] on input "06 Jan 2026" at bounding box center [310, 113] width 29 height 10
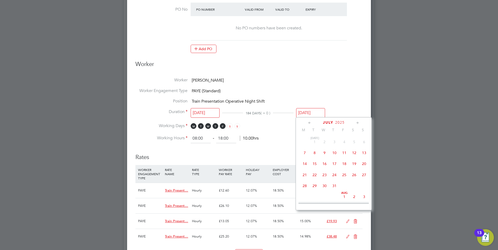
scroll to position [52, 0]
click at [352, 179] on span "23" at bounding box center [354, 178] width 10 height 10
type input "23 Aug 2025"
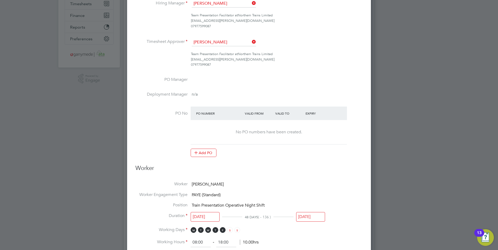
scroll to position [0, 0]
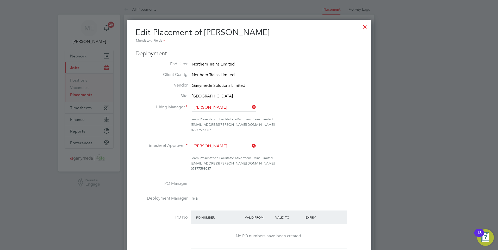
click at [364, 27] on div at bounding box center [364, 25] width 9 height 9
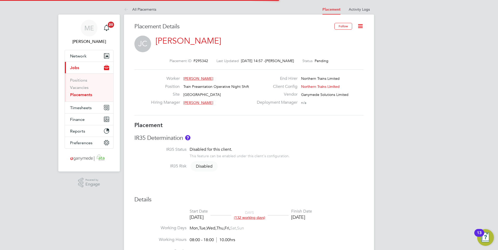
scroll to position [15, 36]
click at [124, 8] on icon at bounding box center [127, 10] width 7 height 7
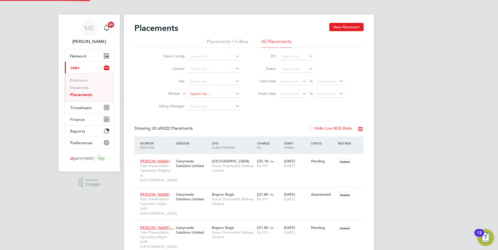
scroll to position [29, 36]
click at [197, 94] on input at bounding box center [213, 94] width 51 height 7
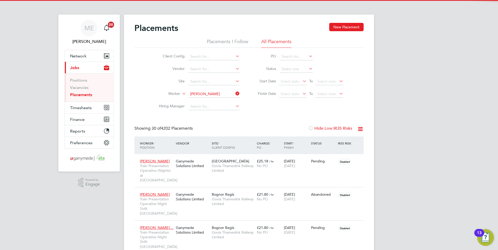
drag, startPoint x: 203, startPoint y: 128, endPoint x: 198, endPoint y: 127, distance: 5.1
click at [203, 128] on li "Nigel Webb" at bounding box center [220, 129] width 64 height 7
type input "Nigel Webb"
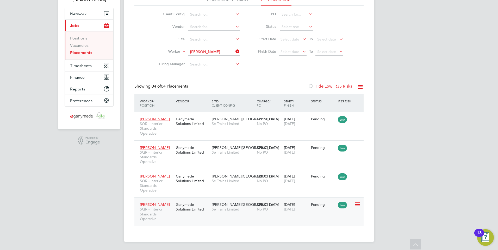
click at [203, 211] on div "Ganymede Solutions Limited" at bounding box center [192, 207] width 36 height 15
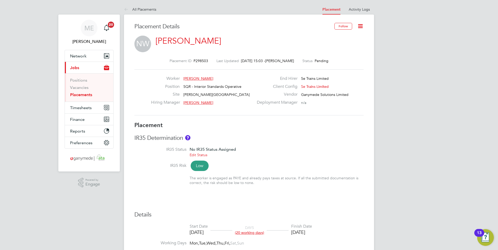
click at [359, 25] on icon at bounding box center [360, 26] width 7 height 7
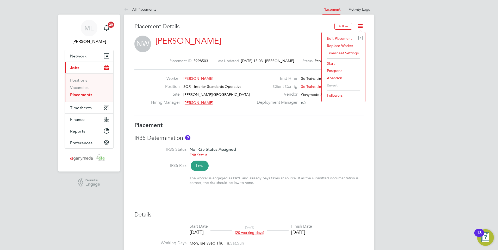
click at [335, 35] on div "Edit Placement e Replace Worker Timesheet Settings Start Postpone Abandon Rever…" at bounding box center [343, 67] width 44 height 70
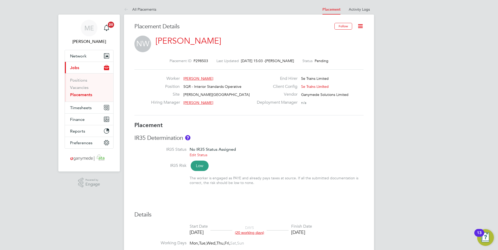
click at [362, 26] on icon at bounding box center [360, 26] width 7 height 7
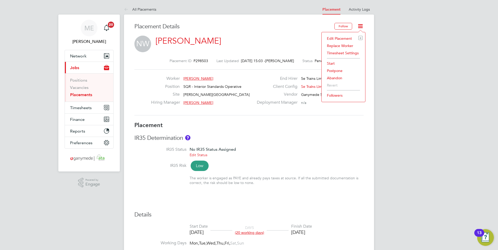
click at [338, 37] on li "Edit Placement e" at bounding box center [343, 38] width 38 height 7
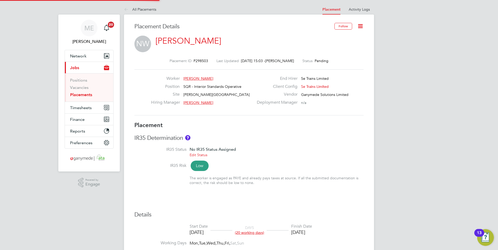
type input "Nick Hancock"
type input "02 Aug 2025"
type input "31 Aug 2025"
type input "08:00"
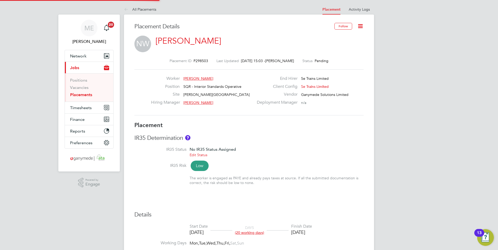
type input "18:00"
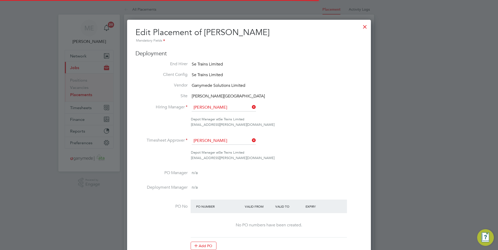
scroll to position [3, 3]
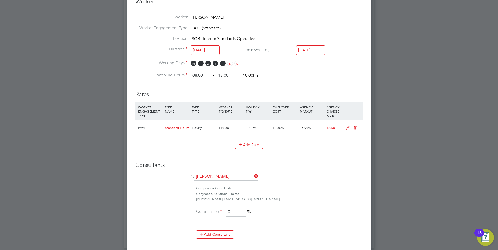
click at [310, 49] on input "31 Aug 2025" at bounding box center [310, 51] width 29 height 10
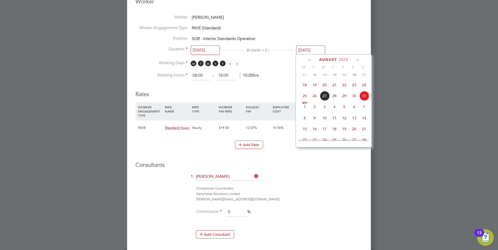
click at [343, 88] on span "22" at bounding box center [344, 85] width 10 height 10
type input "[DATE]"
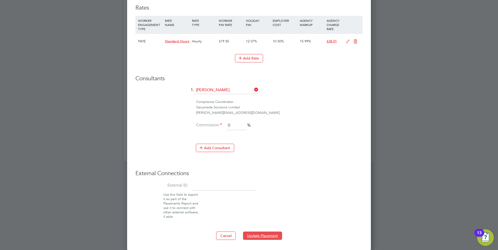
click at [258, 232] on button "Update Placement" at bounding box center [262, 236] width 39 height 8
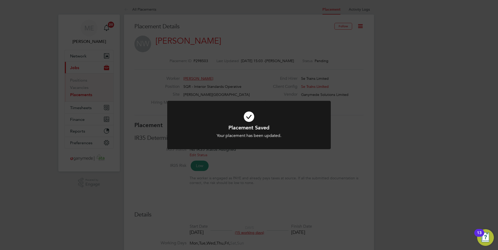
click at [248, 201] on div "Placement Saved Your placement has been updated. Cancel Okay" at bounding box center [249, 125] width 498 height 250
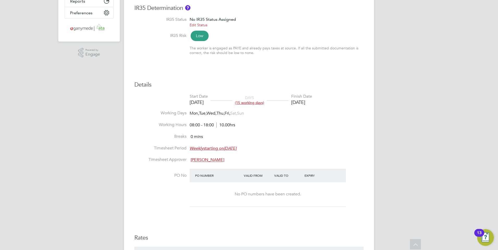
scroll to position [0, 0]
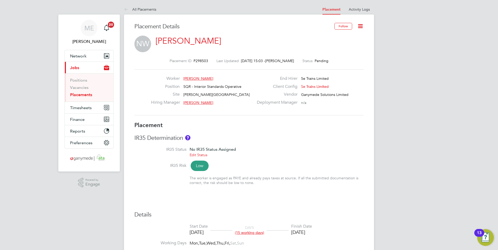
click at [124, 10] on icon at bounding box center [127, 10] width 7 height 7
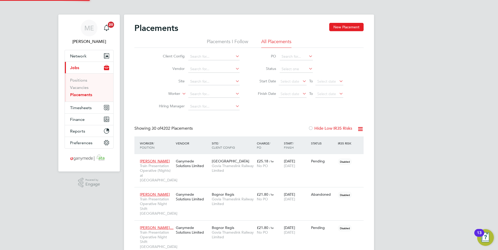
scroll to position [29, 36]
click at [84, 51] on button "Network" at bounding box center [89, 55] width 48 height 11
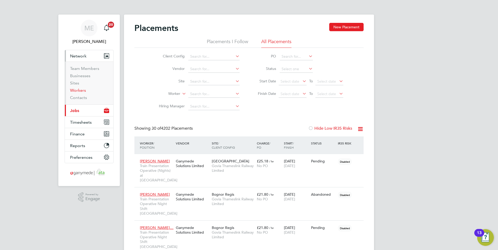
click at [83, 92] on link "Workers" at bounding box center [78, 90] width 16 height 5
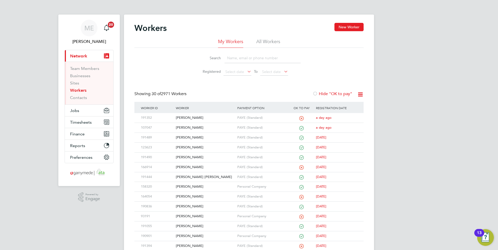
click at [237, 58] on input at bounding box center [262, 58] width 76 height 10
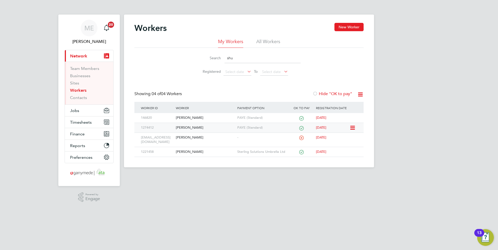
type input "shu"
click at [195, 127] on div "Shuaib Junaid" at bounding box center [204, 128] width 61 height 10
click at [73, 92] on link "Workers" at bounding box center [78, 90] width 16 height 5
click at [75, 90] on link "Workers" at bounding box center [78, 90] width 16 height 5
drag, startPoint x: 228, startPoint y: 57, endPoint x: 213, endPoint y: 57, distance: 14.1
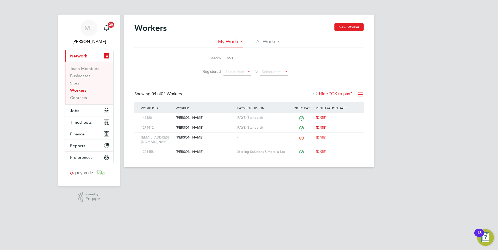
click at [213, 57] on div "Search shu" at bounding box center [248, 58] width 103 height 10
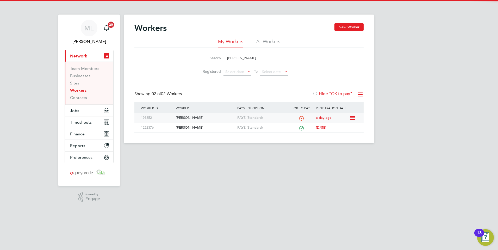
type input "arron"
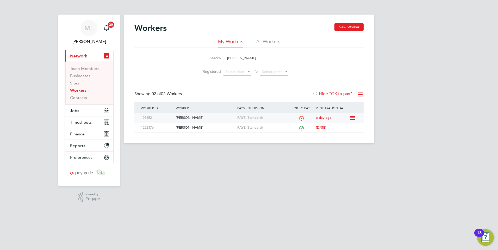
click at [218, 119] on div "[PERSON_NAME]" at bounding box center [204, 118] width 61 height 10
drag, startPoint x: 238, startPoint y: 57, endPoint x: 192, endPoint y: 61, distance: 46.5
click at [192, 61] on li "Search arron" at bounding box center [249, 58] width 116 height 15
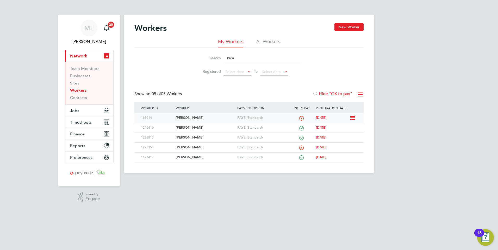
type input "kara"
click at [205, 118] on div "Kara Bradbury" at bounding box center [204, 118] width 61 height 10
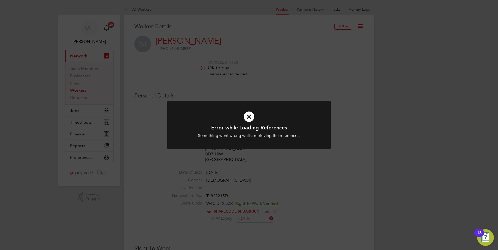
click at [244, 118] on icon at bounding box center [248, 117] width 135 height 20
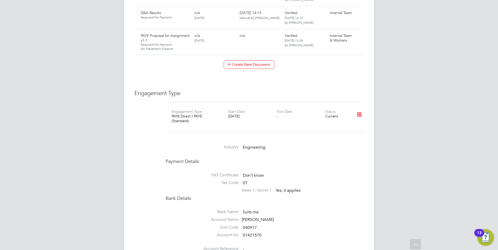
scroll to position [677, 0]
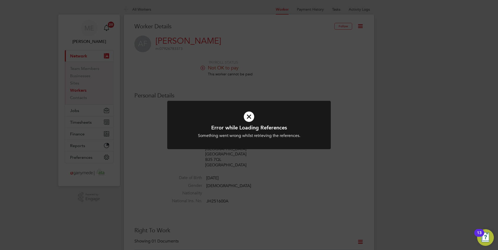
click at [253, 117] on icon at bounding box center [248, 117] width 135 height 20
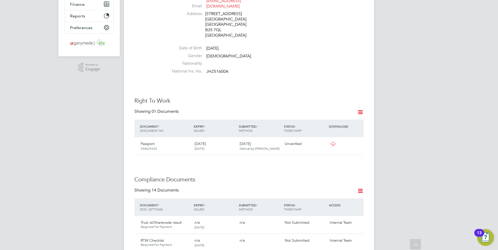
scroll to position [130, 0]
click at [330, 142] on icon at bounding box center [333, 144] width 7 height 4
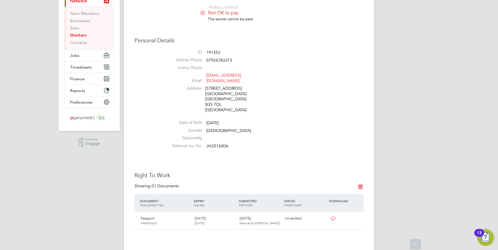
scroll to position [0, 0]
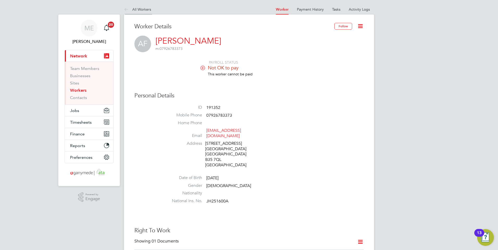
click at [124, 8] on icon at bounding box center [127, 10] width 7 height 7
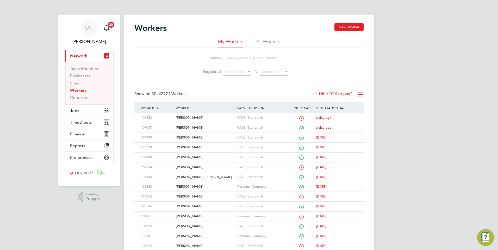
click at [244, 55] on input at bounding box center [262, 58] width 76 height 10
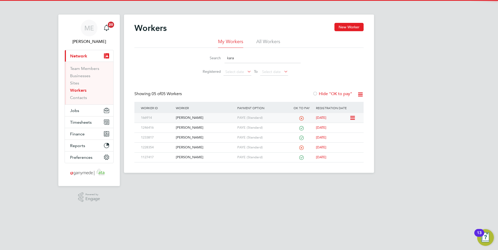
type input "kara"
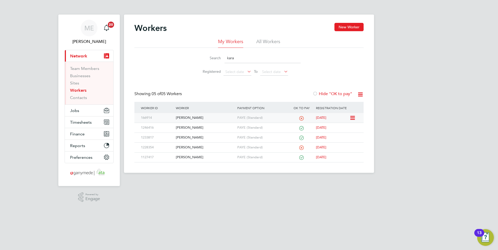
click at [200, 119] on div "[PERSON_NAME]" at bounding box center [204, 118] width 61 height 10
drag, startPoint x: 219, startPoint y: 57, endPoint x: 203, endPoint y: 57, distance: 15.9
click at [203, 57] on div "Search kara" at bounding box center [248, 58] width 103 height 10
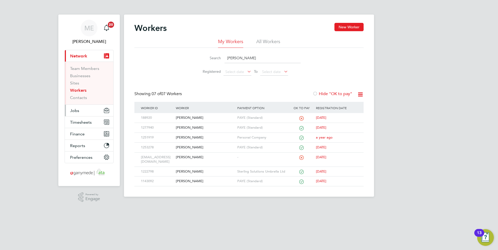
type input "[PERSON_NAME]"
click at [76, 106] on button "Jobs" at bounding box center [89, 110] width 48 height 11
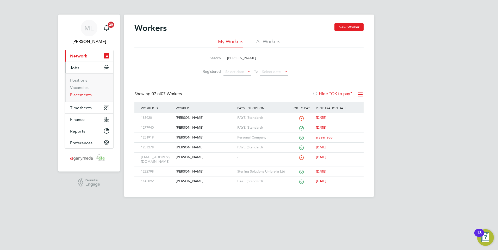
click at [78, 96] on link "Placements" at bounding box center [81, 94] width 22 height 5
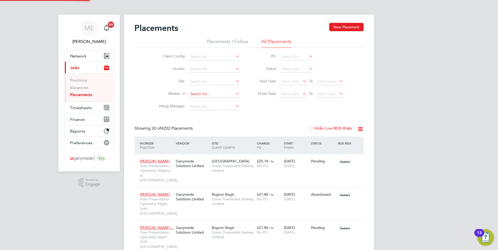
click at [200, 96] on input at bounding box center [213, 94] width 51 height 7
click at [203, 105] on li "[PERSON_NAME]" at bounding box center [223, 108] width 71 height 7
type input "[PERSON_NAME]"
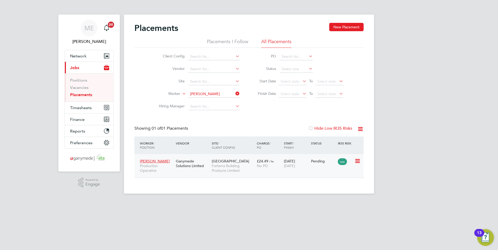
click at [171, 172] on span "Production Operative" at bounding box center [156, 168] width 33 height 9
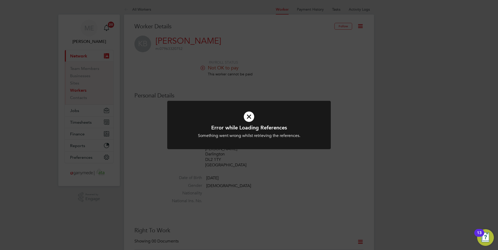
click at [250, 115] on icon at bounding box center [248, 117] width 135 height 20
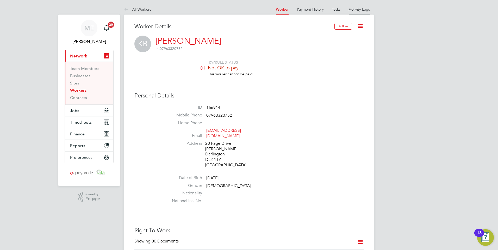
click at [361, 7] on li "Activity Logs" at bounding box center [359, 9] width 21 height 10
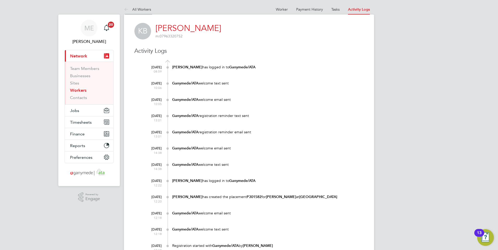
click at [124, 9] on icon at bounding box center [127, 10] width 7 height 7
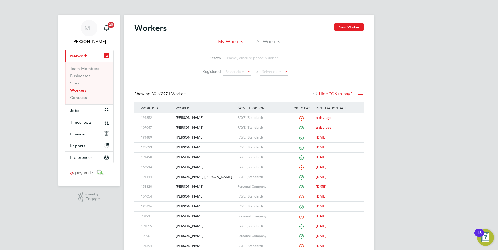
click at [237, 58] on input at bounding box center [262, 58] width 76 height 10
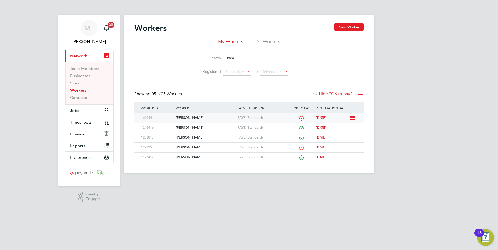
type input "kara"
click at [187, 114] on div "[PERSON_NAME]" at bounding box center [204, 118] width 61 height 10
drag, startPoint x: 216, startPoint y: 57, endPoint x: 203, endPoint y: 57, distance: 13.3
click at [203, 57] on div "Search kara" at bounding box center [248, 58] width 103 height 10
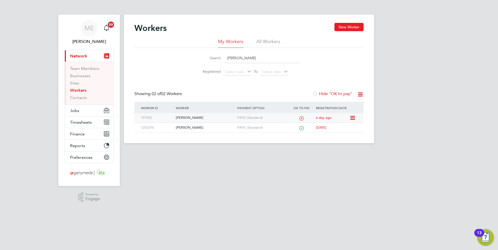
type input "arron"
click at [205, 117] on div "[PERSON_NAME]" at bounding box center [204, 118] width 61 height 10
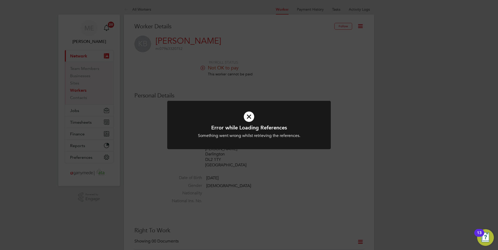
click at [250, 113] on icon at bounding box center [248, 117] width 135 height 20
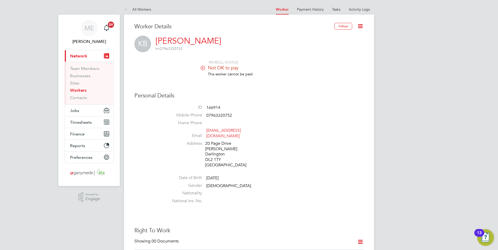
click at [358, 25] on icon at bounding box center [360, 26] width 7 height 7
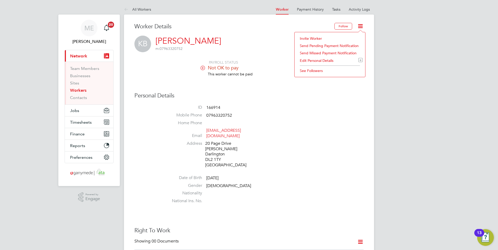
click at [306, 36] on li "Invite Worker" at bounding box center [329, 38] width 65 height 7
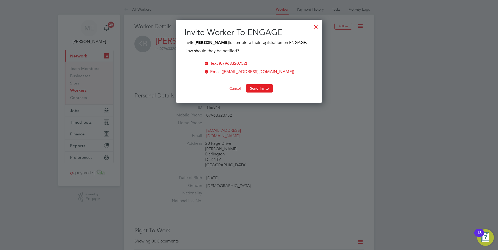
scroll to position [84, 146]
click at [253, 87] on button "Send Invite" at bounding box center [259, 88] width 27 height 8
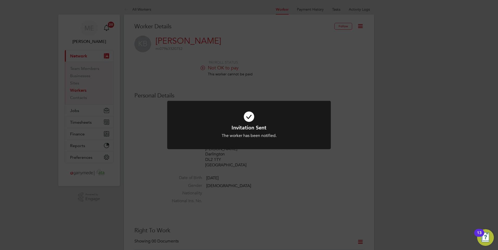
click at [240, 118] on icon at bounding box center [248, 117] width 135 height 20
click at [261, 118] on icon at bounding box center [248, 117] width 135 height 20
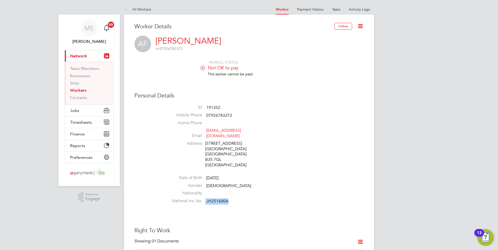
drag, startPoint x: 228, startPoint y: 197, endPoint x: 205, endPoint y: 198, distance: 23.5
click at [205, 199] on li "National Ins. No. JH251600A" at bounding box center [265, 203] width 198 height 8
drag, startPoint x: 205, startPoint y: 198, endPoint x: 213, endPoint y: 198, distance: 8.1
copy li "JH251600A"
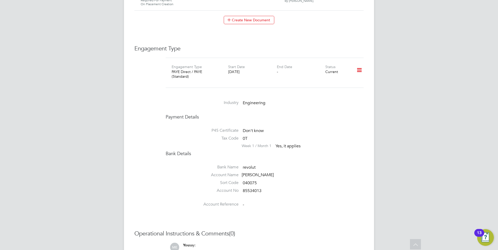
scroll to position [651, 0]
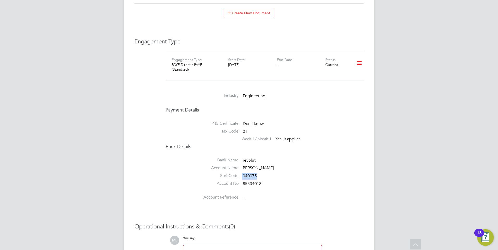
drag, startPoint x: 257, startPoint y: 167, endPoint x: 241, endPoint y: 168, distance: 16.7
click at [241, 173] on li "Sort Code 040075" at bounding box center [265, 177] width 198 height 8
drag, startPoint x: 241, startPoint y: 168, endPoint x: 248, endPoint y: 168, distance: 7.0
copy li "040075"
click at [263, 181] on li "Account No 85534013" at bounding box center [265, 185] width 198 height 8
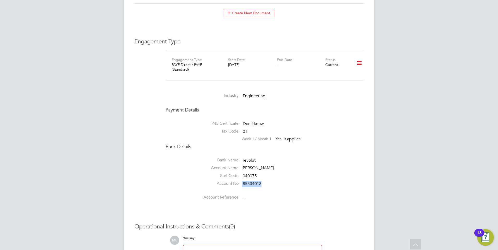
drag, startPoint x: 263, startPoint y: 176, endPoint x: 242, endPoint y: 175, distance: 21.3
click at [242, 181] on li "Account No 85534013" at bounding box center [265, 185] width 198 height 8
drag, startPoint x: 242, startPoint y: 175, endPoint x: 247, endPoint y: 177, distance: 5.8
copy li "85534013"
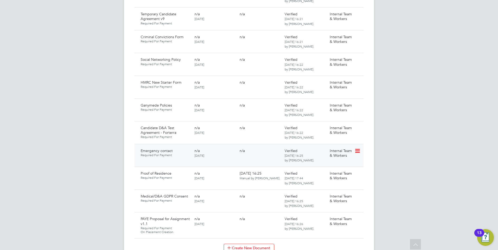
scroll to position [417, 0]
click at [358, 147] on icon at bounding box center [356, 150] width 5 height 6
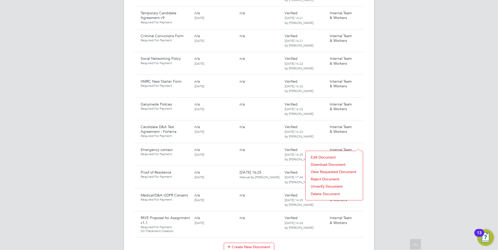
click at [322, 161] on li "Download Document" at bounding box center [334, 164] width 52 height 7
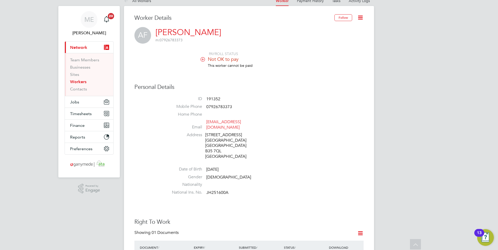
scroll to position [0, 0]
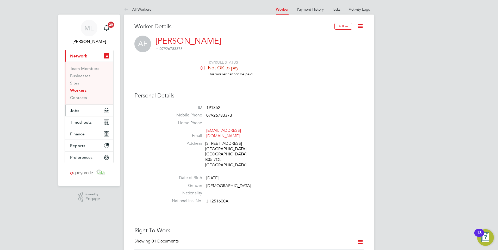
click at [76, 110] on span "Jobs" at bounding box center [74, 110] width 9 height 5
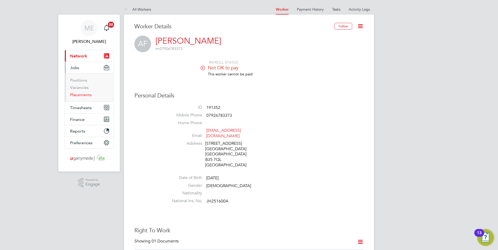
click at [78, 93] on link "Placements" at bounding box center [81, 94] width 22 height 5
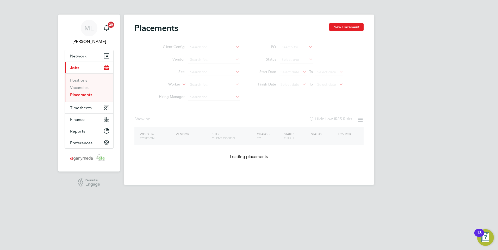
click at [201, 87] on ul "Client Config Vendor Site Worker Hiring Manager" at bounding box center [197, 72] width 98 height 62
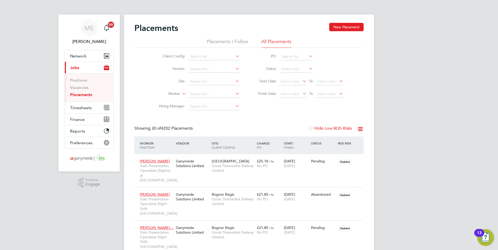
click at [204, 90] on li "Worker" at bounding box center [197, 94] width 98 height 12
click at [207, 97] on input at bounding box center [213, 94] width 51 height 7
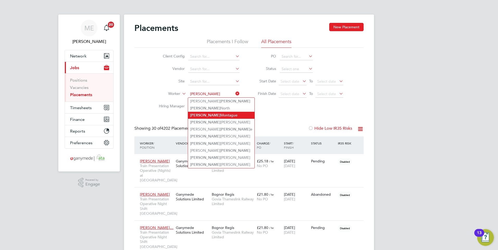
click at [205, 112] on li "Graham Montague" at bounding box center [221, 115] width 66 height 7
type input "Graham Montague"
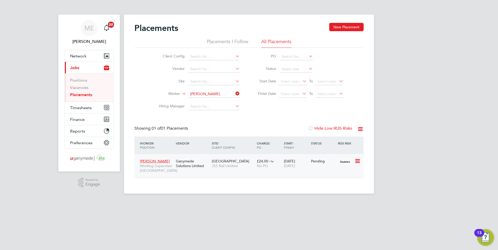
click at [205, 173] on div "Graham Montague Working Supervisor Paddington Station Ganymede Solutions Limite…" at bounding box center [248, 166] width 229 height 24
click at [147, 160] on span "Graham Montague" at bounding box center [155, 161] width 30 height 5
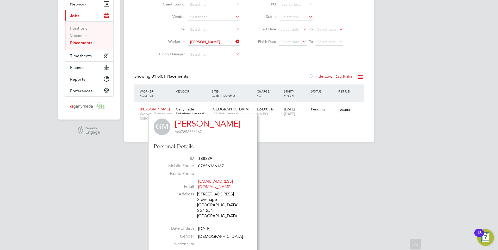
drag, startPoint x: 323, startPoint y: 134, endPoint x: 277, endPoint y: 138, distance: 46.3
click at [323, 134] on div "Placements New Placement Placements I Follow All Placements Client Config Vendo…" at bounding box center [249, 52] width 250 height 179
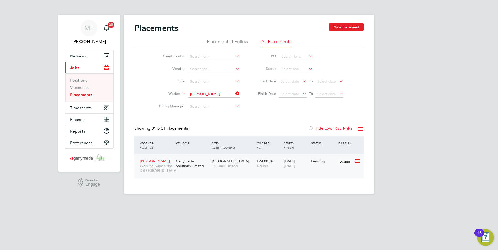
click at [197, 174] on div "Graham Montague Working Supervisor Paddington Station Ganymede Solutions Limite…" at bounding box center [248, 166] width 229 height 24
click at [198, 171] on div "Ganymede Solutions Limited" at bounding box center [192, 163] width 36 height 15
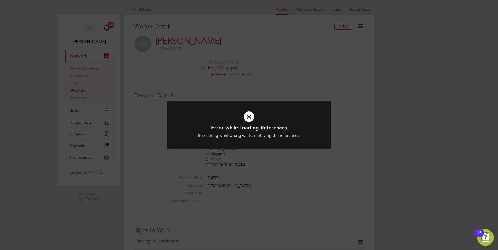
click at [253, 118] on icon at bounding box center [248, 117] width 135 height 20
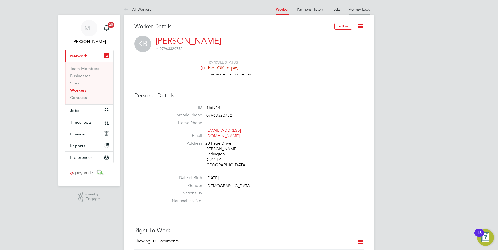
click at [356, 11] on link "Activity Logs" at bounding box center [359, 9] width 21 height 5
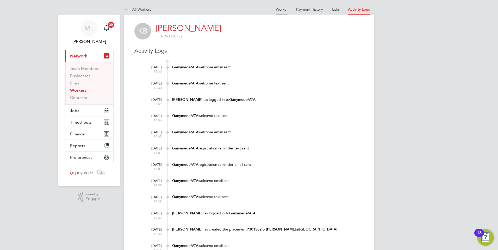
click at [281, 7] on link "Worker" at bounding box center [282, 9] width 12 height 5
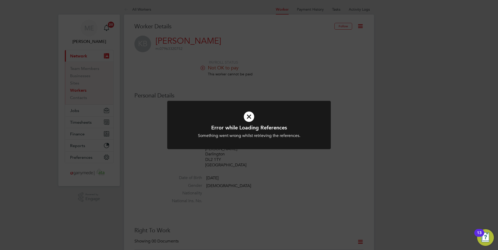
click at [253, 117] on icon at bounding box center [248, 117] width 135 height 20
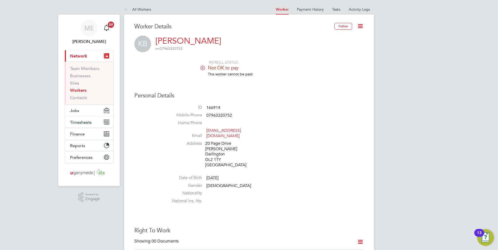
click at [126, 10] on icon at bounding box center [127, 10] width 7 height 7
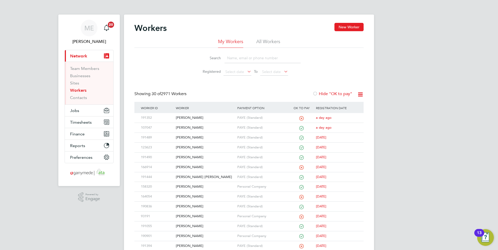
click at [241, 57] on input at bounding box center [262, 58] width 76 height 10
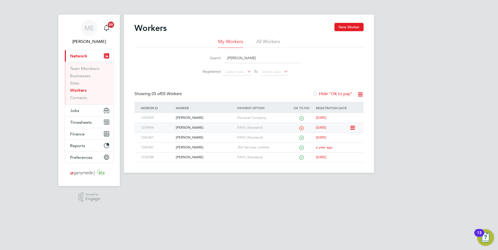
type input "[PERSON_NAME]"
click at [204, 128] on div "[PERSON_NAME]" at bounding box center [204, 128] width 61 height 10
drag, startPoint x: 192, startPoint y: 50, endPoint x: 183, endPoint y: 46, distance: 9.4
click at [183, 46] on div "My Workers All Workers Search [PERSON_NAME] Registered Select date To Select da…" at bounding box center [248, 59] width 229 height 40
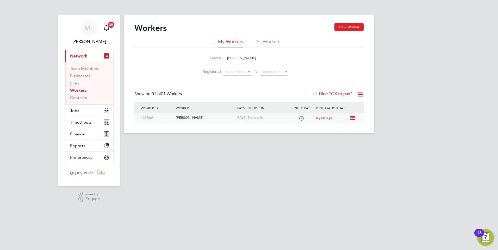
type input "[PERSON_NAME]"
click at [197, 117] on div "[PERSON_NAME]" at bounding box center [204, 118] width 61 height 10
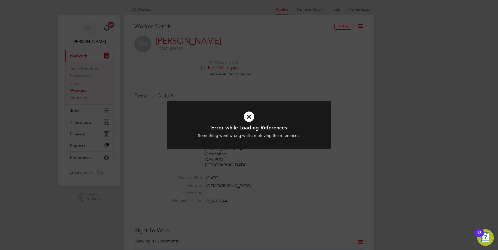
click at [249, 113] on icon at bounding box center [248, 117] width 135 height 20
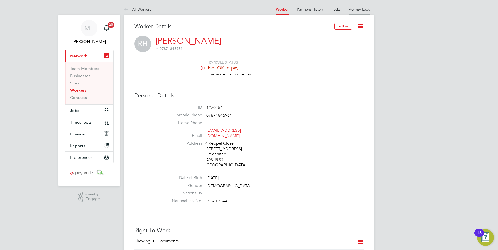
click at [356, 9] on link "Activity Logs" at bounding box center [359, 9] width 21 height 5
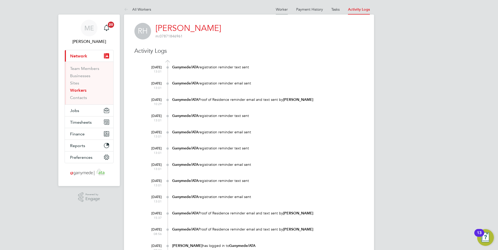
click at [276, 8] on link "Worker" at bounding box center [282, 9] width 12 height 5
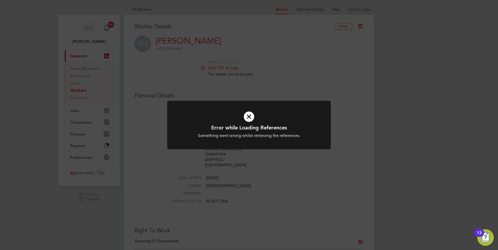
click at [245, 113] on icon at bounding box center [248, 117] width 135 height 20
click at [242, 120] on icon at bounding box center [248, 117] width 135 height 20
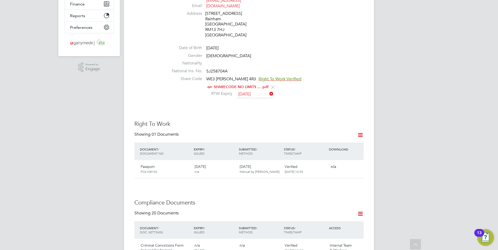
scroll to position [156, 0]
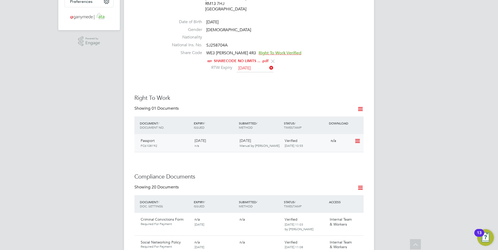
click at [356, 138] on icon at bounding box center [356, 141] width 5 height 6
click at [296, 138] on span "Verified" at bounding box center [291, 140] width 13 height 5
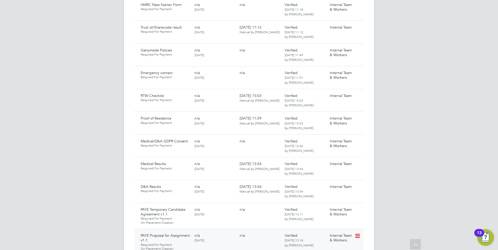
scroll to position [417, 0]
click at [356, 71] on icon at bounding box center [356, 74] width 5 height 6
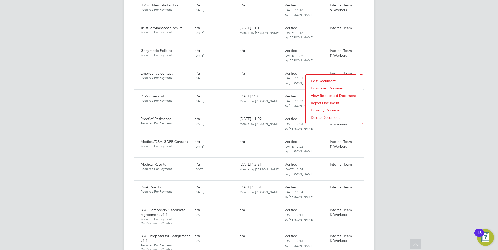
click at [320, 86] on li "Download Document" at bounding box center [334, 88] width 52 height 7
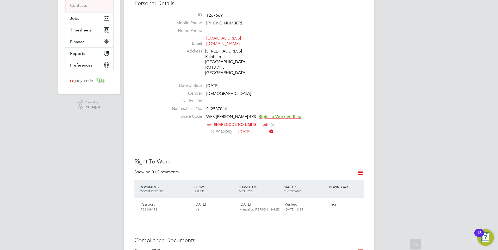
scroll to position [104, 0]
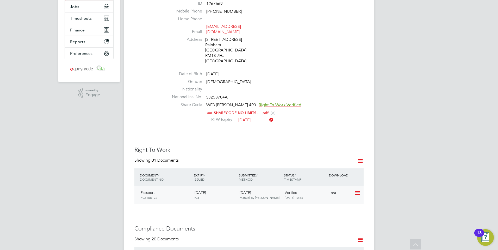
click at [239, 188] on div "10 Oct 2024 Manual by Adam Sobesto." at bounding box center [259, 195] width 45 height 14
click at [357, 190] on icon at bounding box center [356, 193] width 5 height 6
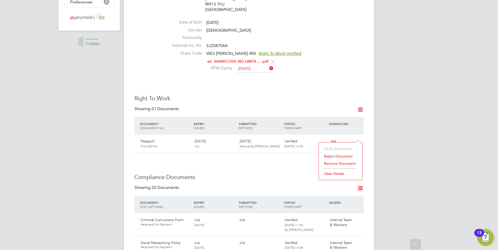
scroll to position [156, 0]
click at [339, 171] on li "View Details" at bounding box center [340, 173] width 38 height 7
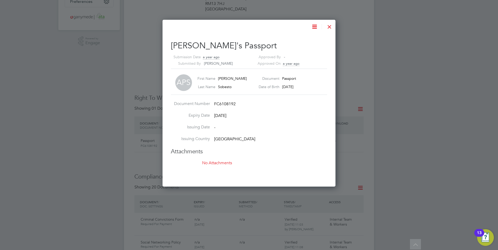
scroll to position [167, 173]
click at [329, 27] on div at bounding box center [329, 25] width 9 height 9
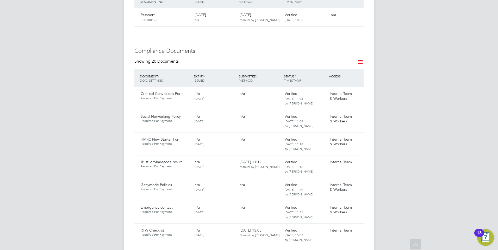
scroll to position [312, 0]
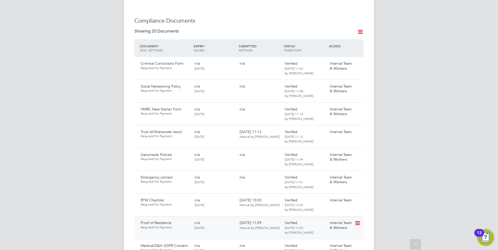
click at [358, 220] on icon at bounding box center [356, 223] width 5 height 6
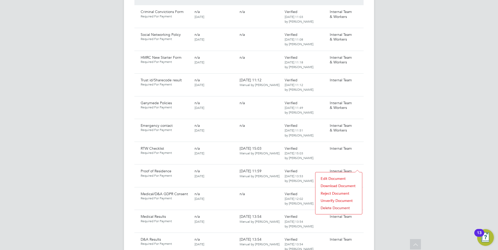
scroll to position [364, 0]
click at [326, 185] on li "Download Document" at bounding box center [338, 185] width 41 height 7
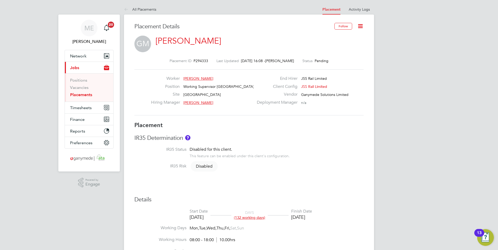
click at [357, 26] on icon at bounding box center [360, 26] width 7 height 7
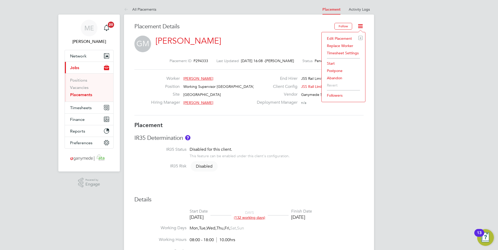
click at [341, 38] on li "Edit Placement e" at bounding box center [343, 38] width 38 height 7
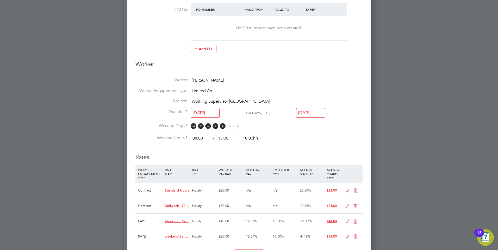
click at [311, 112] on input "30 Dec 2025" at bounding box center [310, 113] width 29 height 10
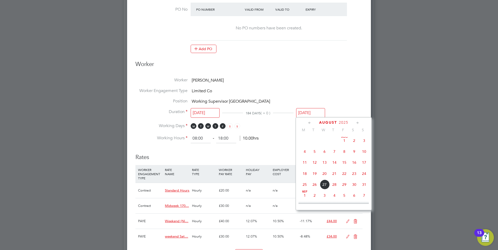
click at [343, 173] on span "22" at bounding box center [344, 174] width 10 height 10
type input "22 Aug 2025"
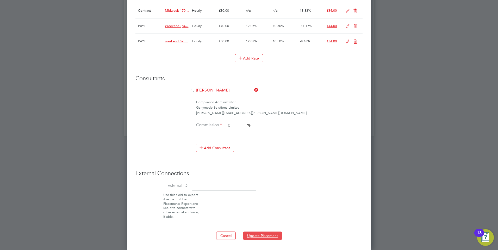
click at [257, 234] on button "Update Placement" at bounding box center [262, 236] width 39 height 8
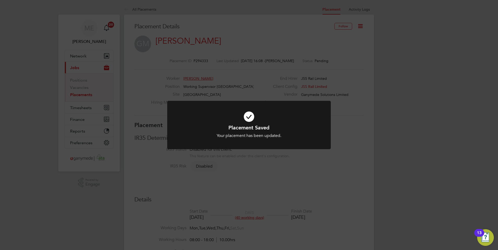
click at [254, 213] on div "Placement Saved Your placement has been updated. Cancel Okay" at bounding box center [249, 125] width 498 height 250
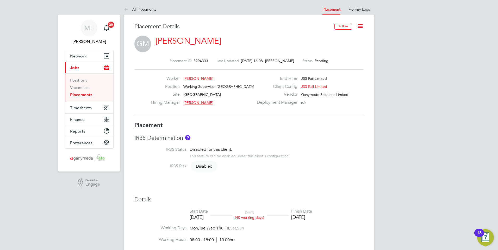
drag, startPoint x: 124, startPoint y: 9, endPoint x: 127, endPoint y: 10, distance: 3.1
click at [124, 9] on icon at bounding box center [127, 10] width 7 height 7
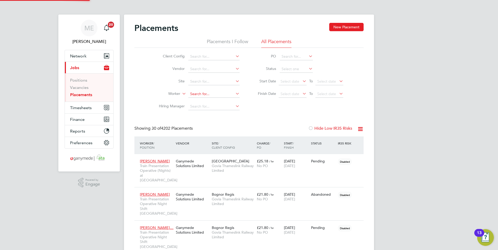
scroll to position [29, 36]
click at [87, 55] on button "Network" at bounding box center [89, 55] width 48 height 11
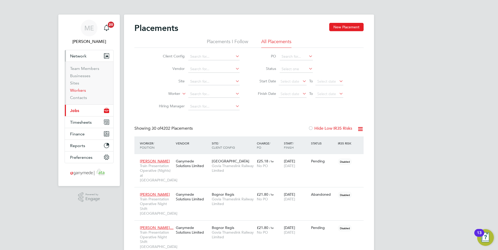
click at [77, 89] on link "Workers" at bounding box center [78, 90] width 16 height 5
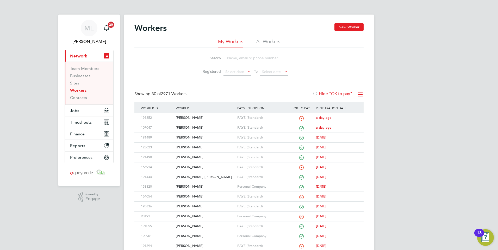
click at [240, 58] on input at bounding box center [262, 58] width 76 height 10
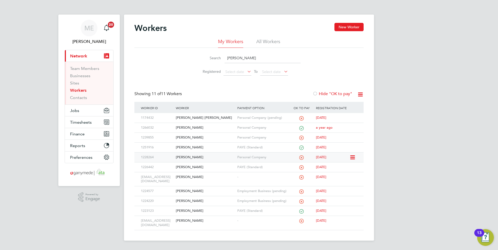
type input "ahmed"
click at [214, 156] on div "Ahmed Omar" at bounding box center [204, 158] width 61 height 10
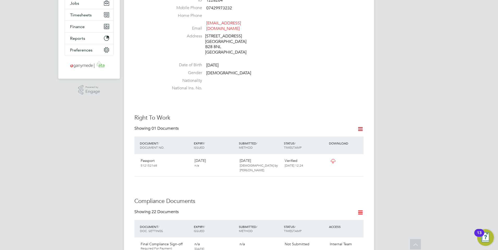
scroll to position [156, 0]
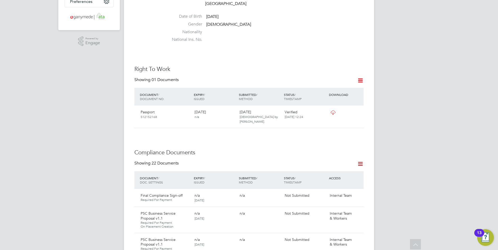
click at [358, 161] on icon at bounding box center [360, 164] width 7 height 7
click at [334, 163] on li "Document Settings" at bounding box center [343, 166] width 38 height 7
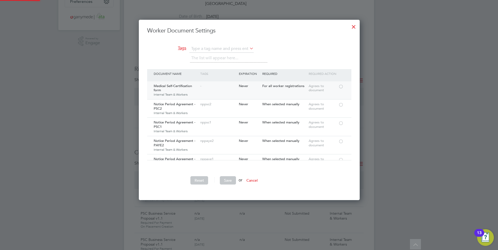
scroll to position [181, 247]
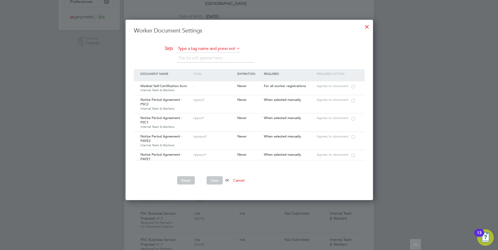
click at [182, 48] on input "text" at bounding box center [208, 49] width 64 height 8
drag, startPoint x: 150, startPoint y: 175, endPoint x: 143, endPoint y: 134, distance: 41.8
click at [150, 175] on ul "Worker Document Settings Tags The list will appear here... Document Name Tags E…" at bounding box center [249, 108] width 231 height 163
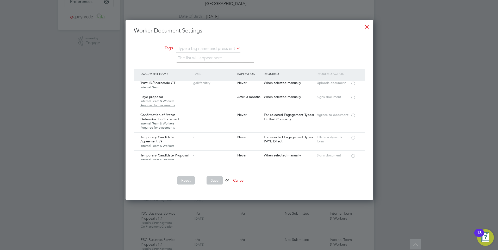
scroll to position [156, 0]
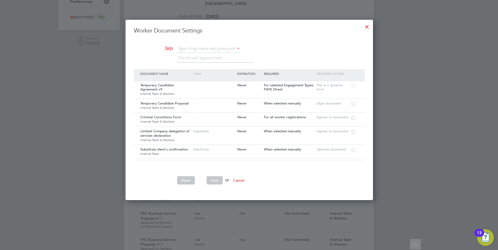
drag, startPoint x: 366, startPoint y: 25, endPoint x: 345, endPoint y: 37, distance: 24.2
click at [366, 25] on div at bounding box center [366, 25] width 9 height 9
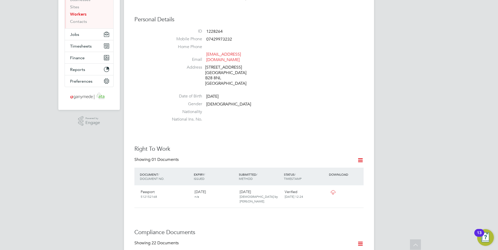
scroll to position [0, 0]
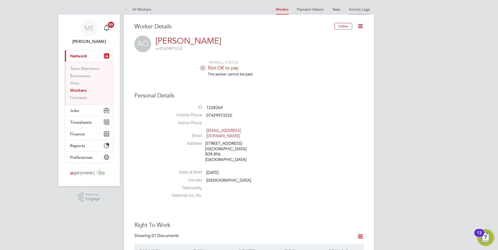
click at [361, 5] on li "Activity Logs" at bounding box center [359, 9] width 21 height 10
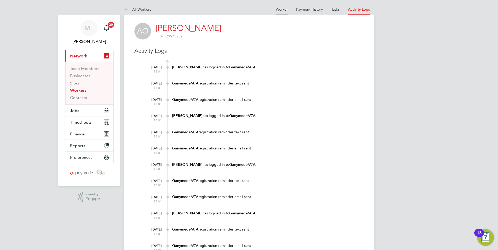
click at [280, 10] on link "Worker" at bounding box center [282, 9] width 12 height 5
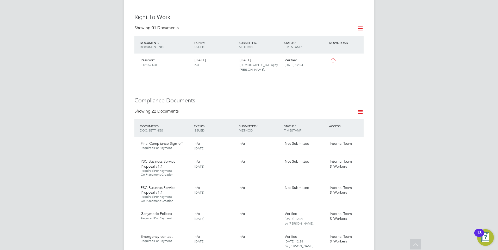
scroll to position [234, 0]
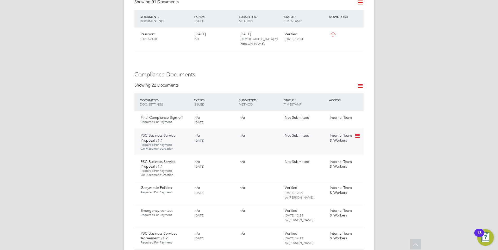
click at [357, 133] on icon at bounding box center [356, 136] width 5 height 6
click at [318, 151] on li "Request Document" at bounding box center [334, 153] width 52 height 7
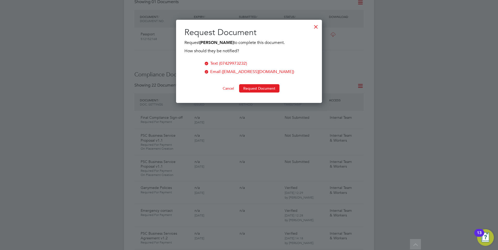
scroll to position [84, 146]
click at [252, 87] on button "Request Document" at bounding box center [259, 88] width 40 height 8
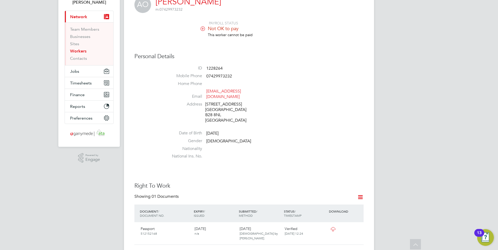
scroll to position [0, 0]
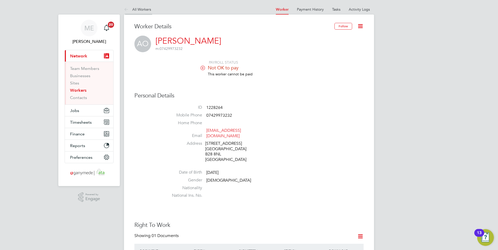
click at [126, 8] on icon at bounding box center [127, 10] width 7 height 7
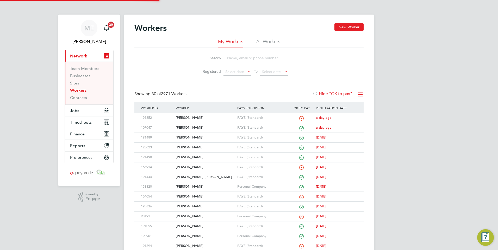
click at [236, 57] on input at bounding box center [262, 58] width 76 height 10
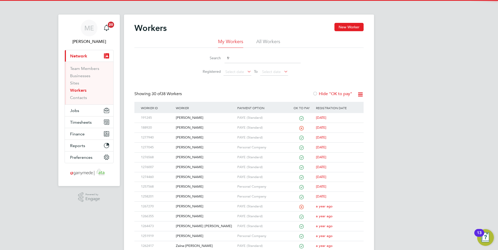
type input "fr"
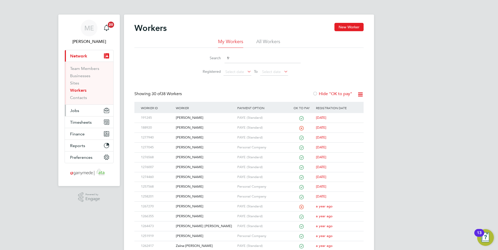
click at [94, 107] on button "Jobs" at bounding box center [89, 110] width 48 height 11
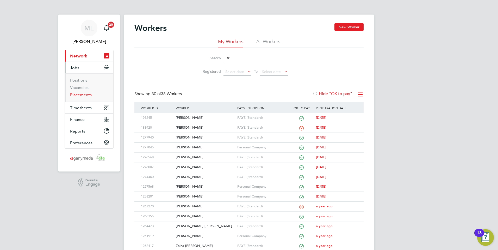
click at [78, 93] on link "Placements" at bounding box center [81, 94] width 22 height 5
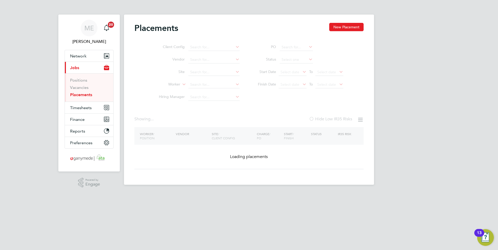
click at [197, 83] on ul "Client Config Vendor Site Worker Hiring Manager" at bounding box center [197, 72] width 98 height 62
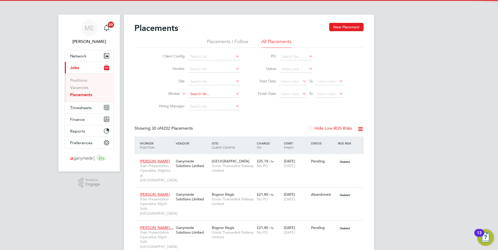
click at [197, 94] on input at bounding box center [213, 94] width 51 height 7
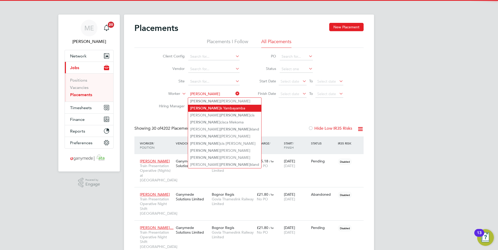
click at [200, 107] on li "Fran k Yambayamba" at bounding box center [224, 108] width 73 height 7
type input "[PERSON_NAME]"
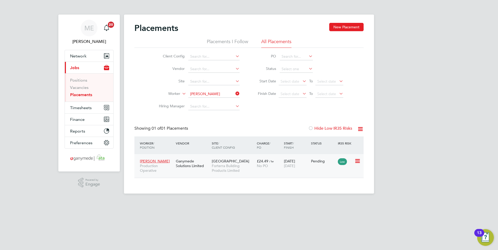
click at [183, 169] on div "Ganymede Solutions Limited" at bounding box center [192, 163] width 36 height 15
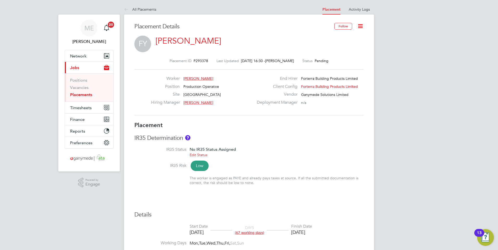
click at [360, 28] on icon at bounding box center [360, 26] width 7 height 7
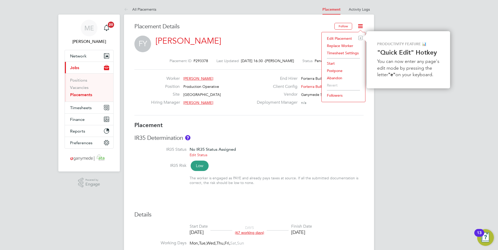
click at [332, 37] on li "Edit Placement e" at bounding box center [343, 38] width 38 height 7
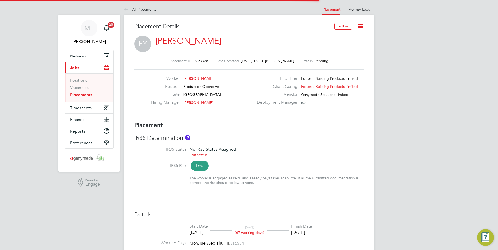
scroll to position [3, 3]
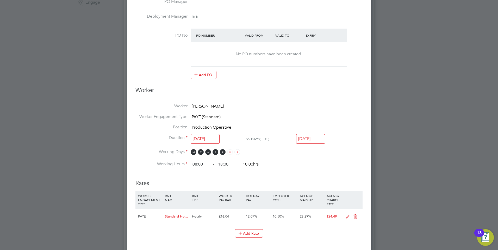
click at [307, 136] on input "[DATE]" at bounding box center [310, 139] width 29 height 10
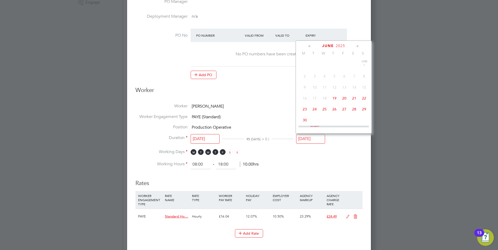
click at [333, 97] on span "19" at bounding box center [334, 98] width 10 height 10
type input "[DATE]"
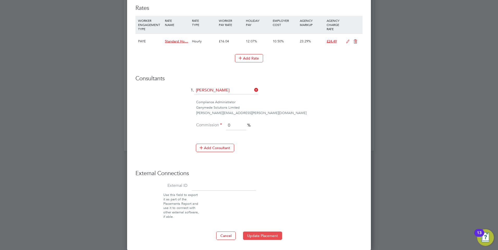
click at [261, 235] on button "Update Placement" at bounding box center [262, 236] width 39 height 8
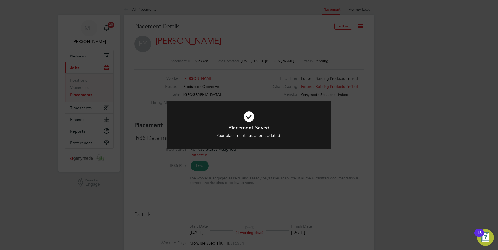
click at [246, 120] on icon at bounding box center [248, 117] width 135 height 20
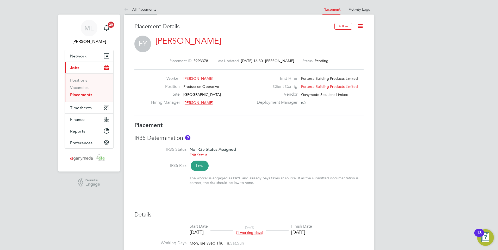
click at [131, 8] on link "All Placements" at bounding box center [140, 9] width 32 height 5
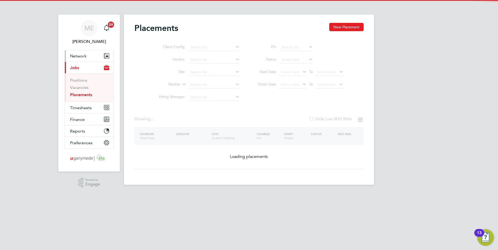
click at [85, 54] on span "Network" at bounding box center [78, 56] width 16 height 5
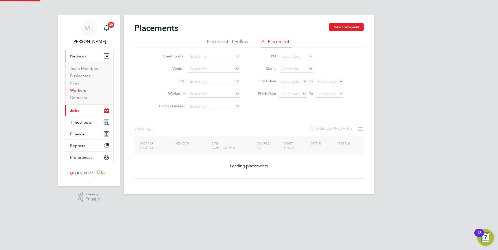
click at [80, 88] on link "Workers" at bounding box center [78, 90] width 16 height 5
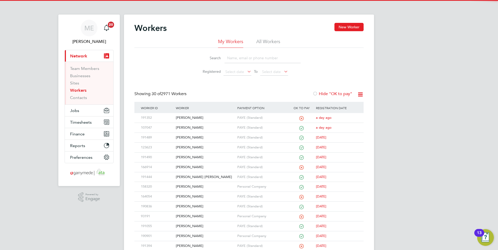
click at [234, 58] on input at bounding box center [262, 58] width 76 height 10
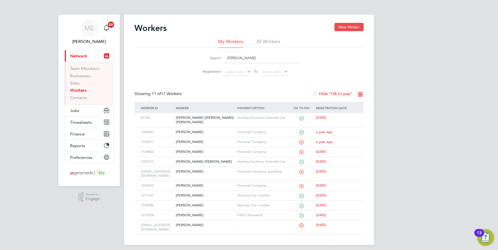
type input "[PERSON_NAME]"
click at [349, 29] on button "New Worker" at bounding box center [348, 27] width 29 height 8
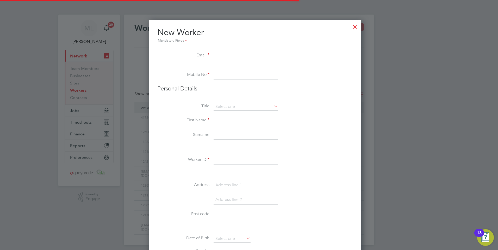
scroll to position [585, 212]
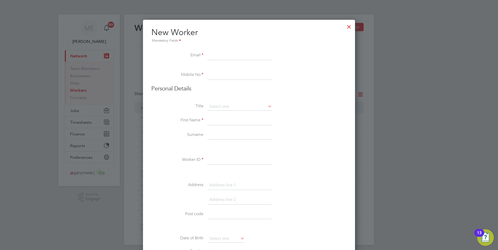
paste input "[EMAIL_ADDRESS][DOMAIN_NAME]"
type input "[EMAIL_ADDRESS][DOMAIN_NAME]"
paste input "07976 501280"
type input "07976 501280"
click at [223, 108] on input at bounding box center [239, 107] width 64 height 8
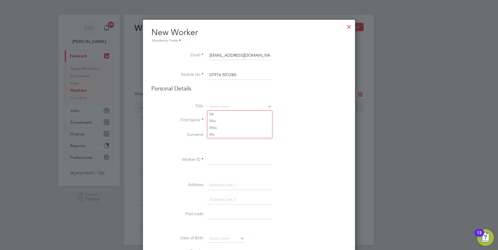
click at [191, 124] on li "First Name" at bounding box center [248, 123] width 195 height 15
click at [216, 120] on input at bounding box center [239, 120] width 64 height 9
type input "[PERSON_NAME]"
click at [212, 134] on input at bounding box center [239, 135] width 64 height 9
type input "[PERSON_NAME]"
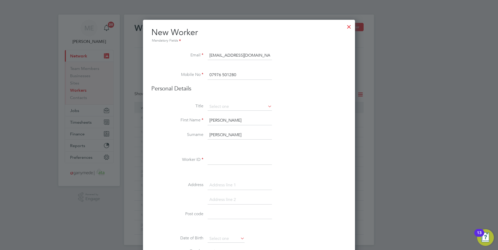
click at [219, 159] on input at bounding box center [239, 160] width 64 height 9
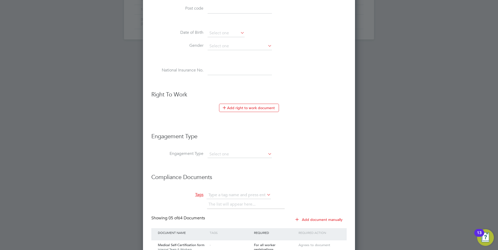
scroll to position [208, 0]
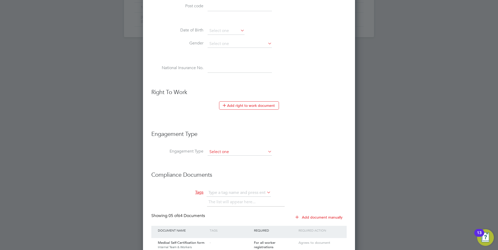
type input "191815"
click at [222, 152] on input at bounding box center [239, 152] width 64 height 7
click at [218, 182] on li "Umbrella" at bounding box center [239, 182] width 65 height 8
type input "Umbrella"
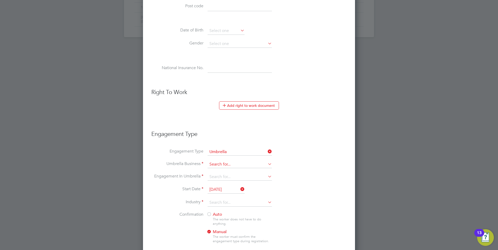
click at [218, 161] on input at bounding box center [239, 164] width 64 height 7
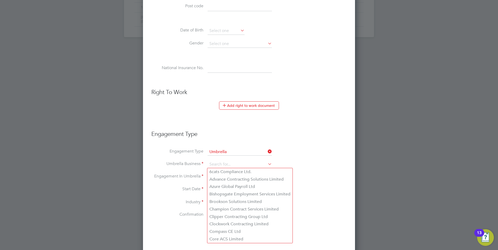
click at [181, 193] on li "Start Date [DATE]" at bounding box center [248, 192] width 195 height 13
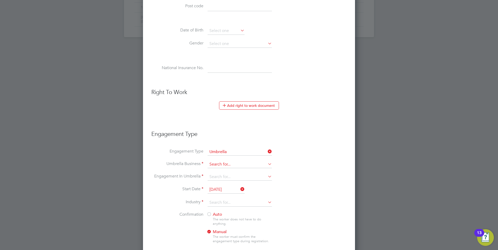
click at [242, 165] on input at bounding box center [239, 164] width 64 height 7
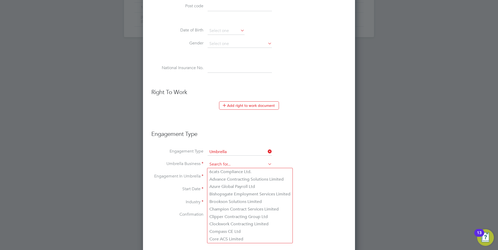
click at [218, 163] on input at bounding box center [239, 164] width 64 height 7
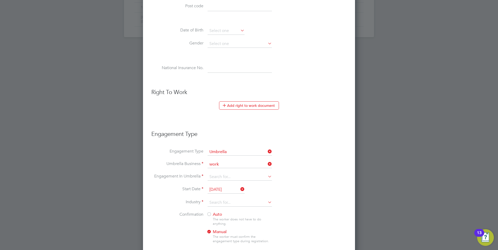
click at [219, 185] on b "Work" at bounding box center [214, 186] width 11 height 5
type input "Workwell People Solutions Limited"
click at [224, 177] on input at bounding box center [239, 177] width 64 height 7
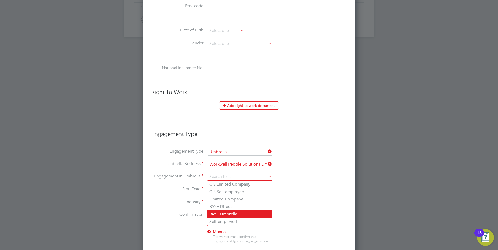
click at [228, 215] on li "PAYE Umbrella" at bounding box center [239, 215] width 65 height 8
type input "PAYE Umbrella"
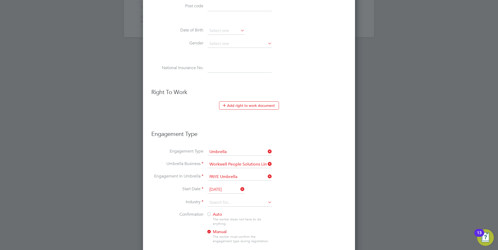
click at [252, 198] on li "Start Date [DATE]" at bounding box center [248, 192] width 195 height 13
click at [253, 202] on input at bounding box center [239, 203] width 64 height 8
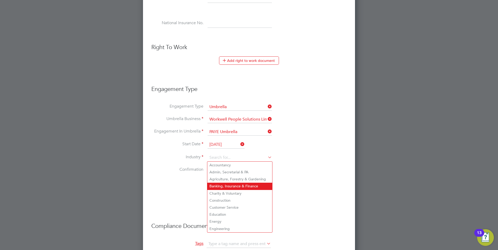
scroll to position [260, 0]
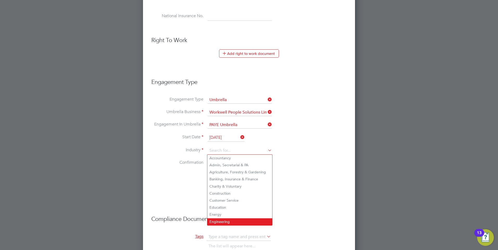
click at [220, 219] on li "Engineering" at bounding box center [239, 222] width 65 height 7
type input "Engineering"
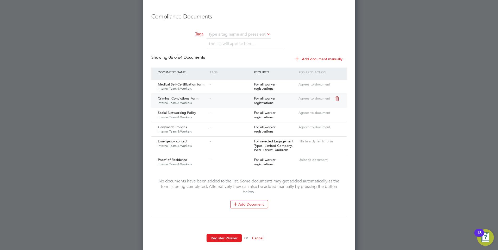
scroll to position [469, 0]
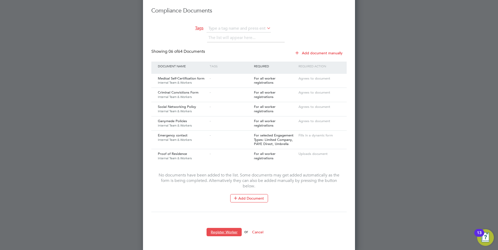
click at [224, 230] on button "Register Worker" at bounding box center [223, 232] width 35 height 8
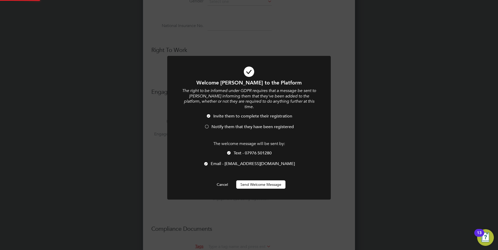
scroll to position [0, 0]
click at [255, 181] on button "Send Welcome Message" at bounding box center [260, 185] width 49 height 8
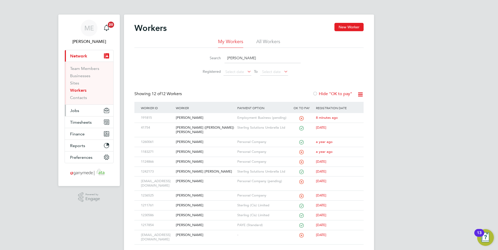
click at [79, 109] on button "Jobs" at bounding box center [89, 110] width 48 height 11
